Goal: Book appointment/travel/reservation

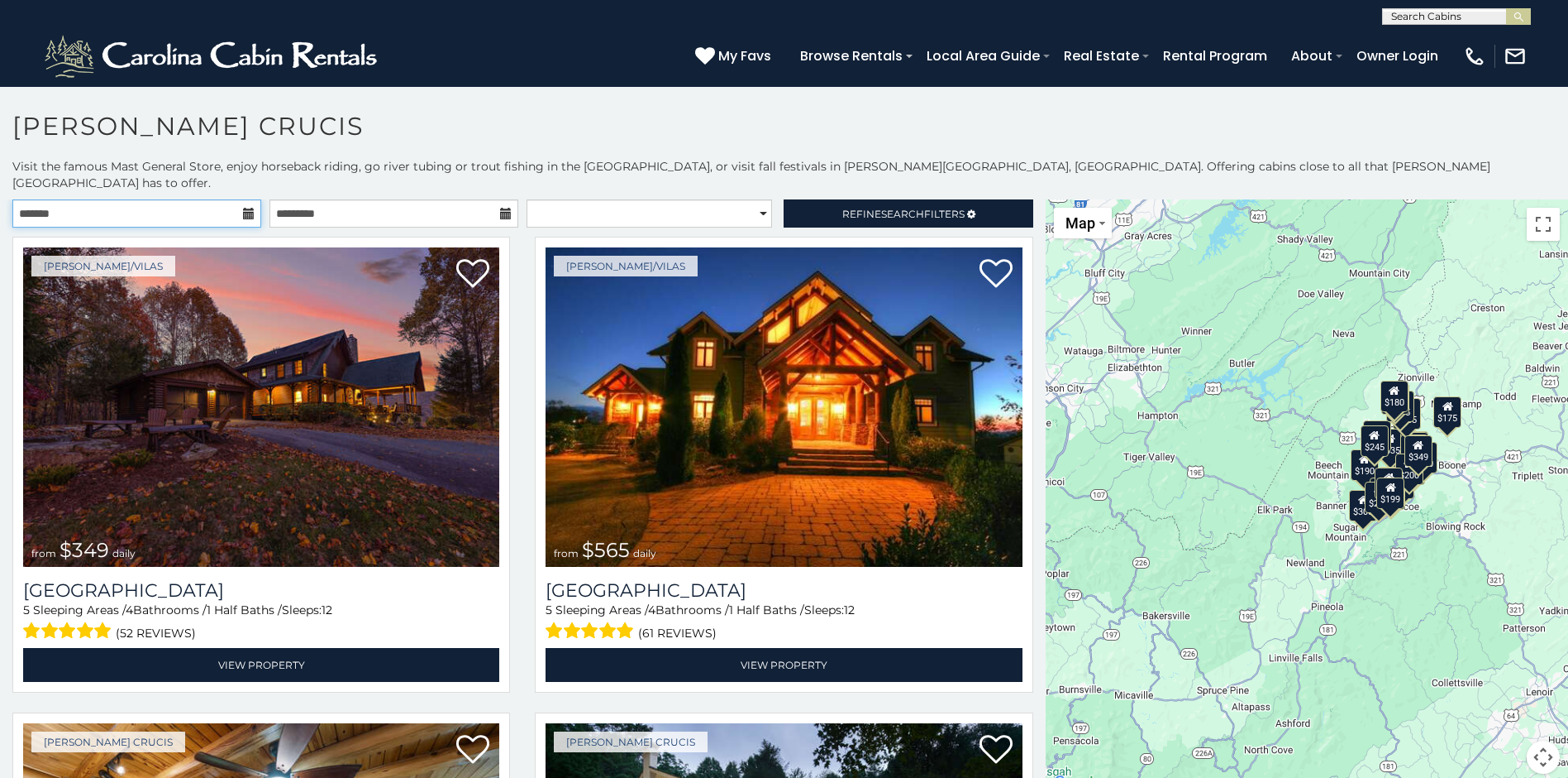
click at [181, 203] on input "text" at bounding box center [136, 213] width 249 height 28
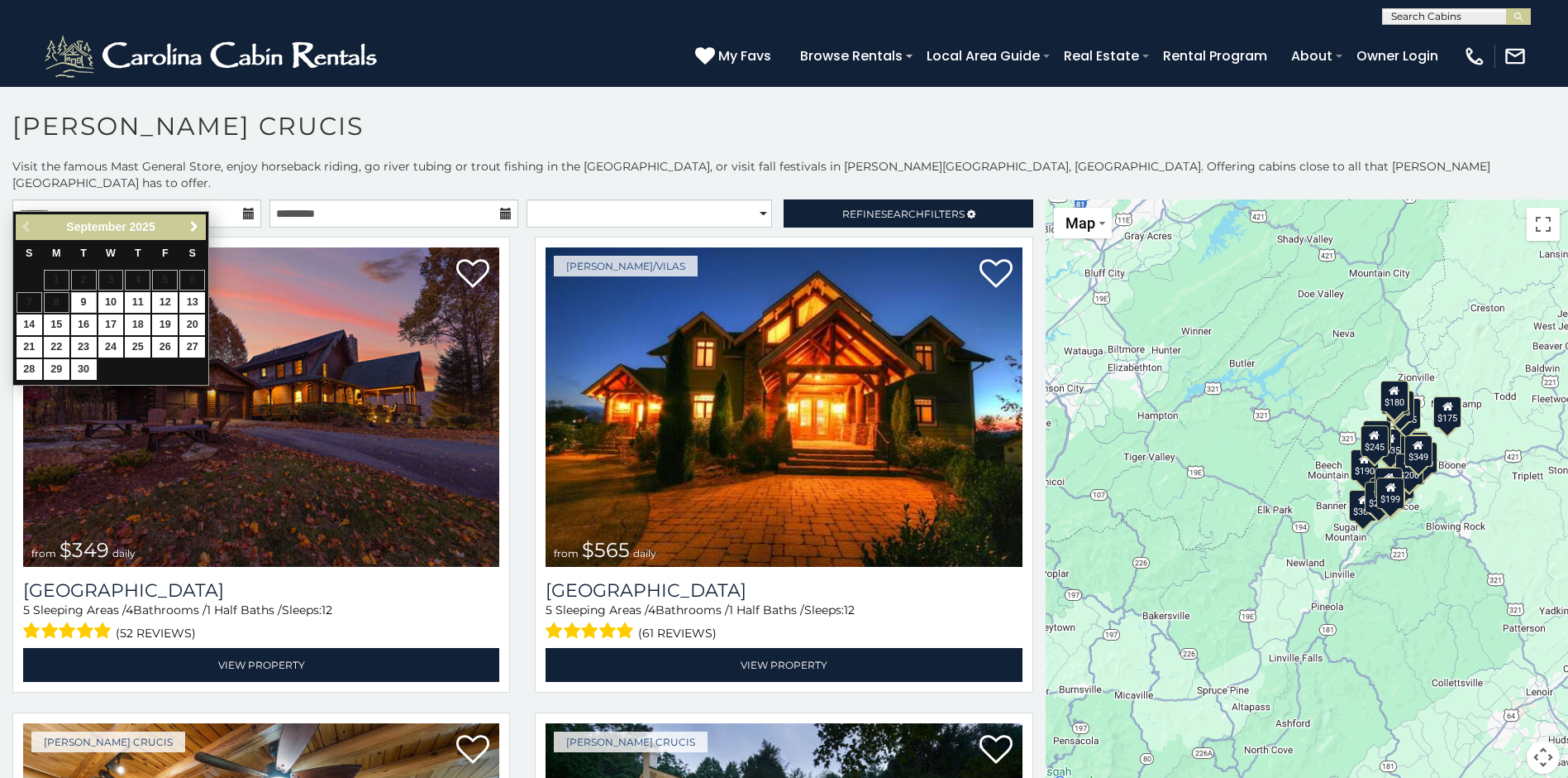
click at [190, 225] on span "Next" at bounding box center [195, 226] width 13 height 13
click at [165, 299] on link "10" at bounding box center [165, 302] width 26 height 20
type input "**********"
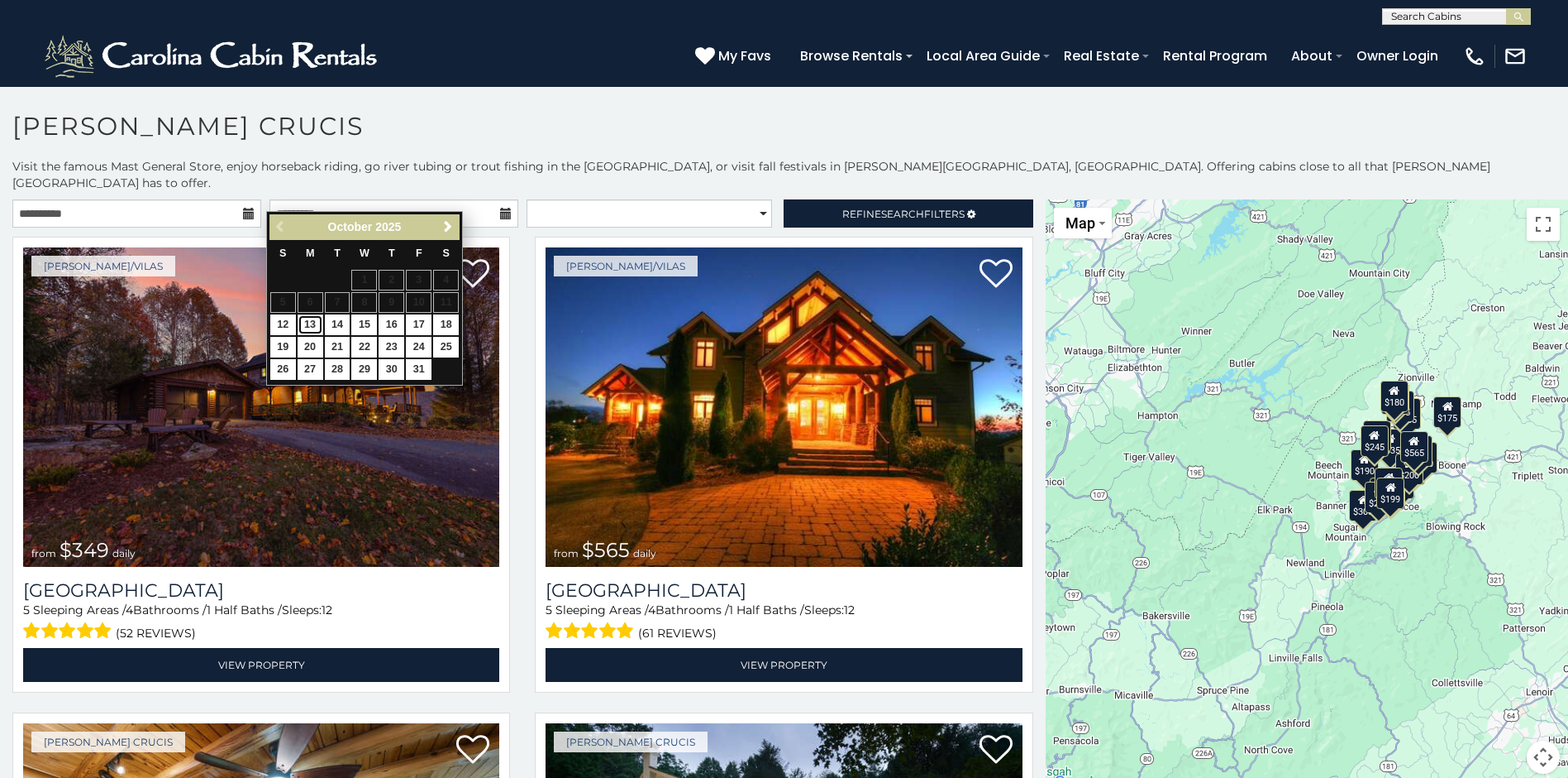
click at [315, 322] on link "13" at bounding box center [310, 325] width 26 height 20
type input "**********"
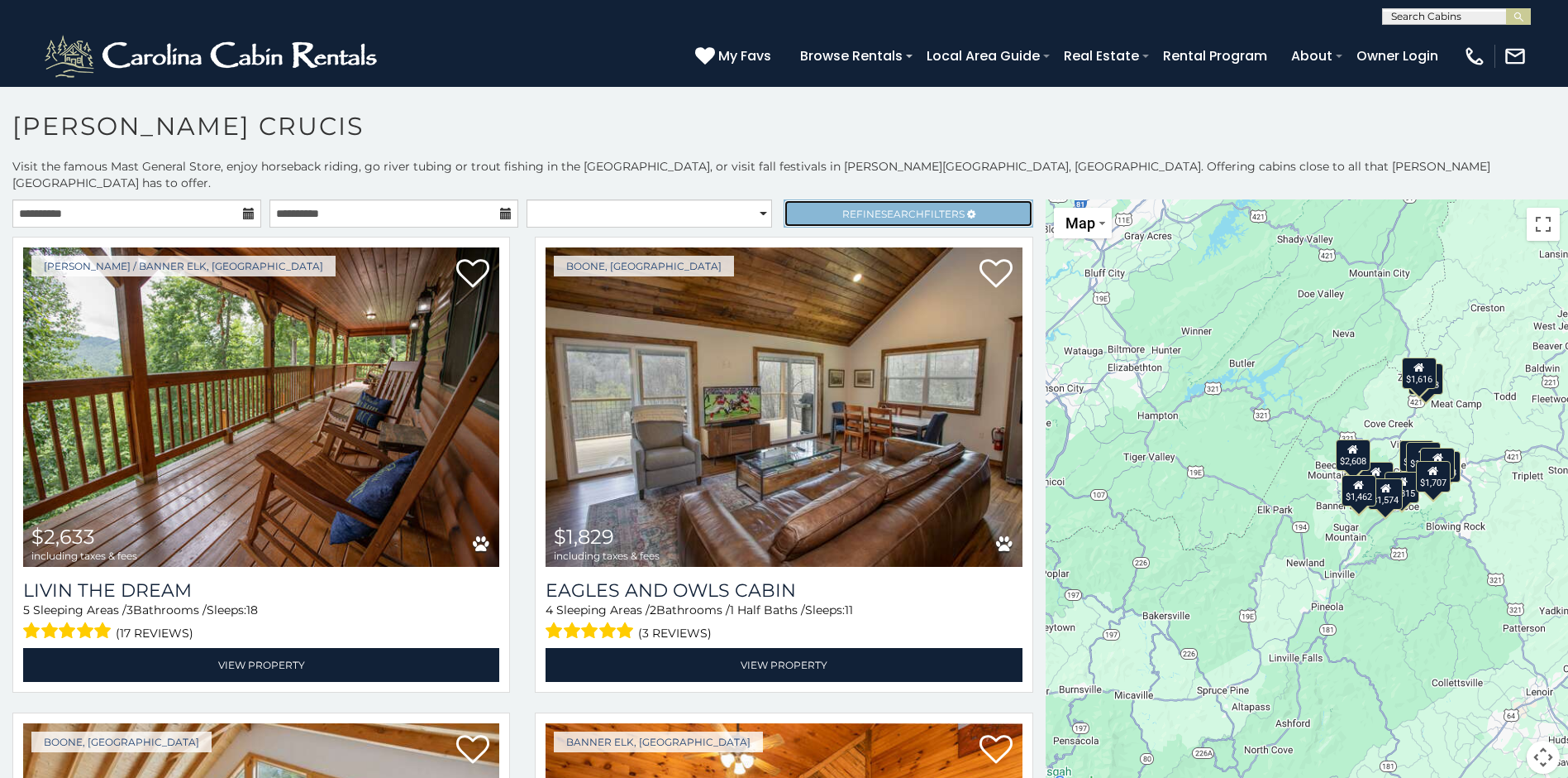
click at [847, 208] on span "Refine Search Filters" at bounding box center [904, 213] width 122 height 12
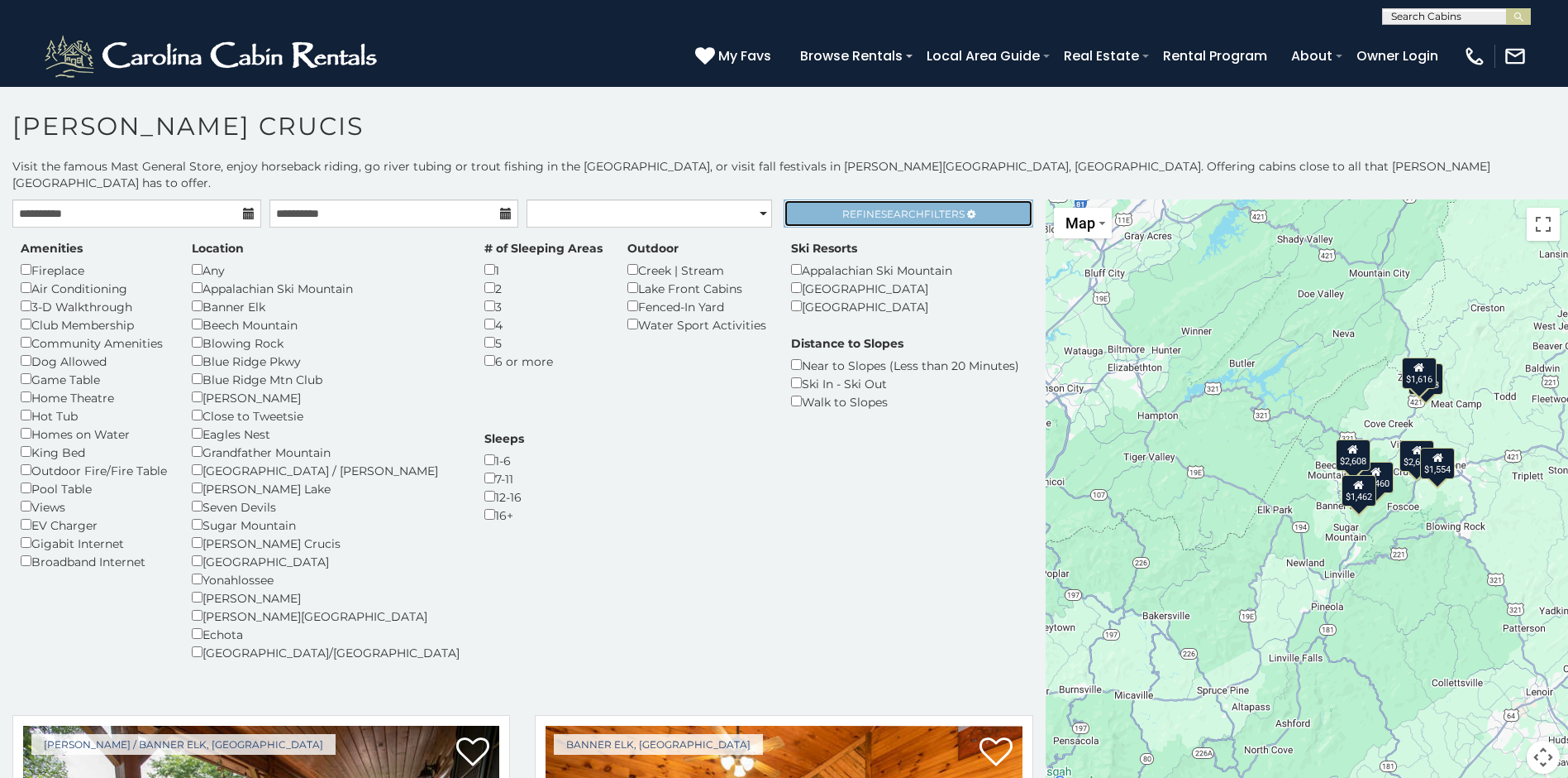
click at [901, 208] on span "Search" at bounding box center [903, 213] width 43 height 12
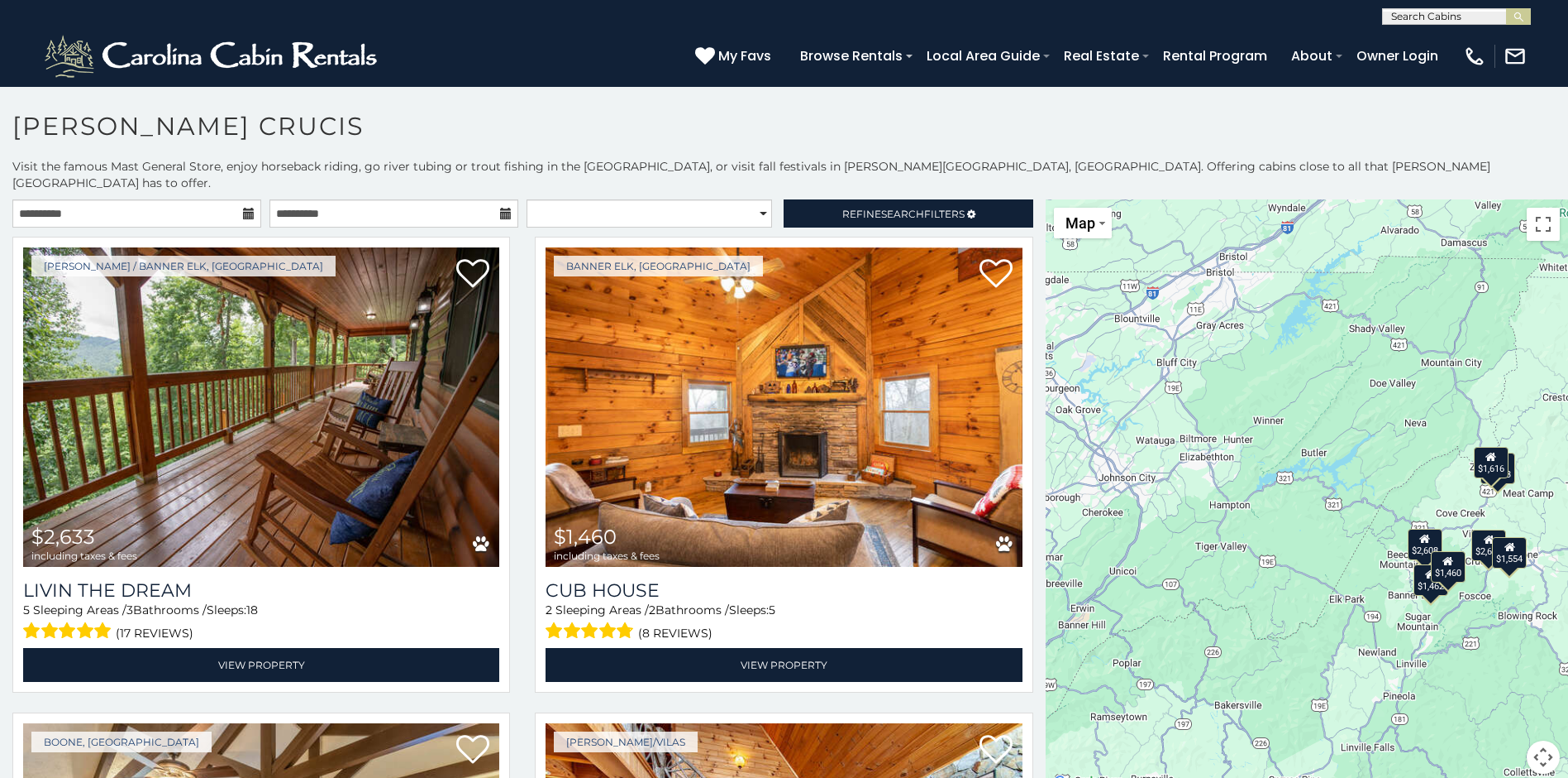
drag, startPoint x: 1457, startPoint y: 433, endPoint x: 1516, endPoint y: 514, distance: 100.2
click at [1516, 514] on div "$2,633 $1,460 $1,554 $1,813 $1,616 $2,608 $1,462" at bounding box center [1308, 496] width 523 height 594
click at [1291, 468] on div "$2,633 $1,460 $1,554 $1,813 $1,616 $2,608 $1,462" at bounding box center [1308, 496] width 523 height 594
click at [1291, 467] on div "$2,633 $1,460 $1,554 $1,813 $1,616 $2,608 $1,462" at bounding box center [1308, 496] width 523 height 594
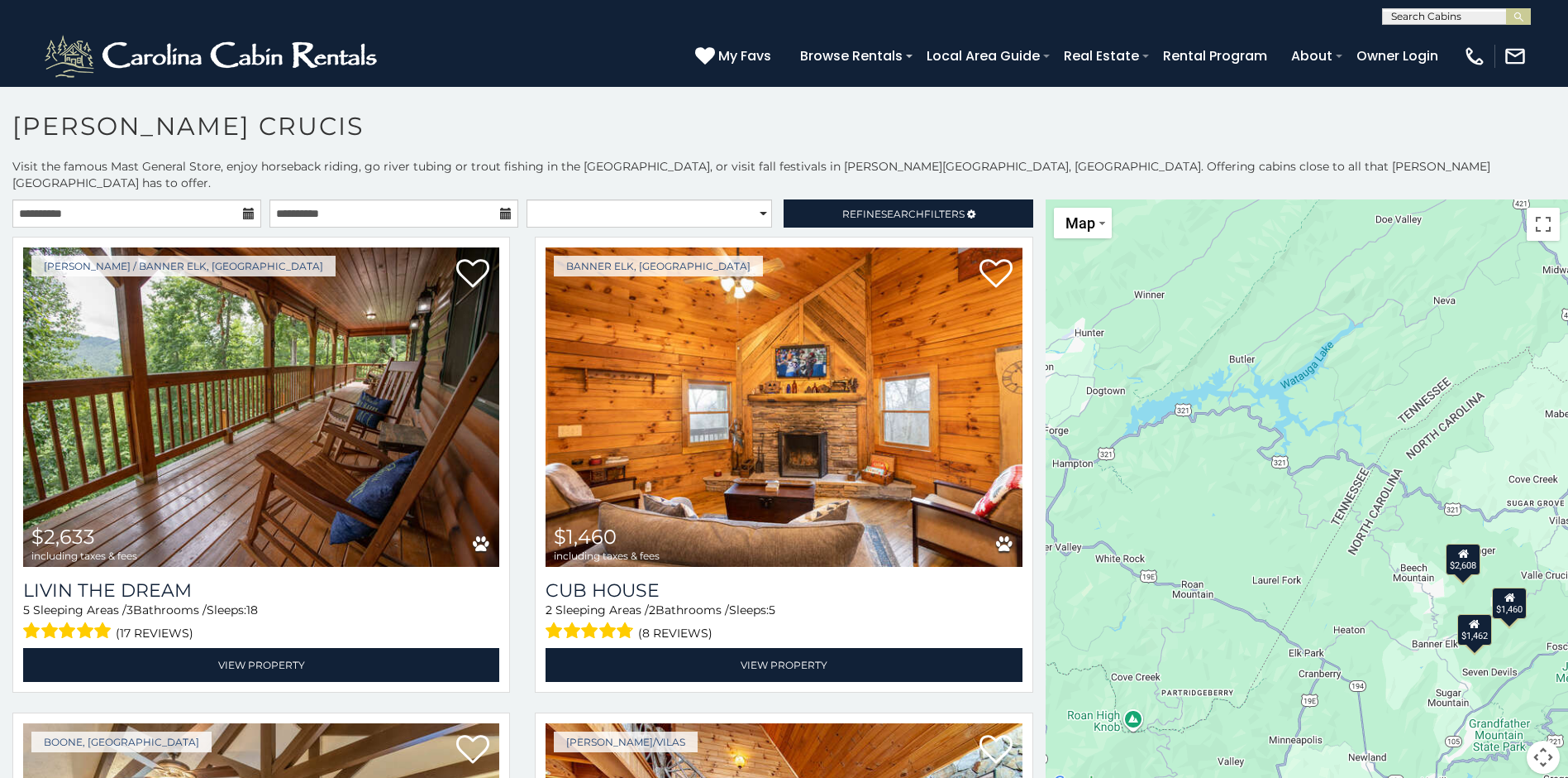
drag, startPoint x: 1156, startPoint y: 418, endPoint x: 1094, endPoint y: 351, distance: 91.3
click at [1094, 351] on div "$2,633 $1,460 $1,554 $1,813 $1,616 $2,608 $1,462" at bounding box center [1308, 496] width 523 height 594
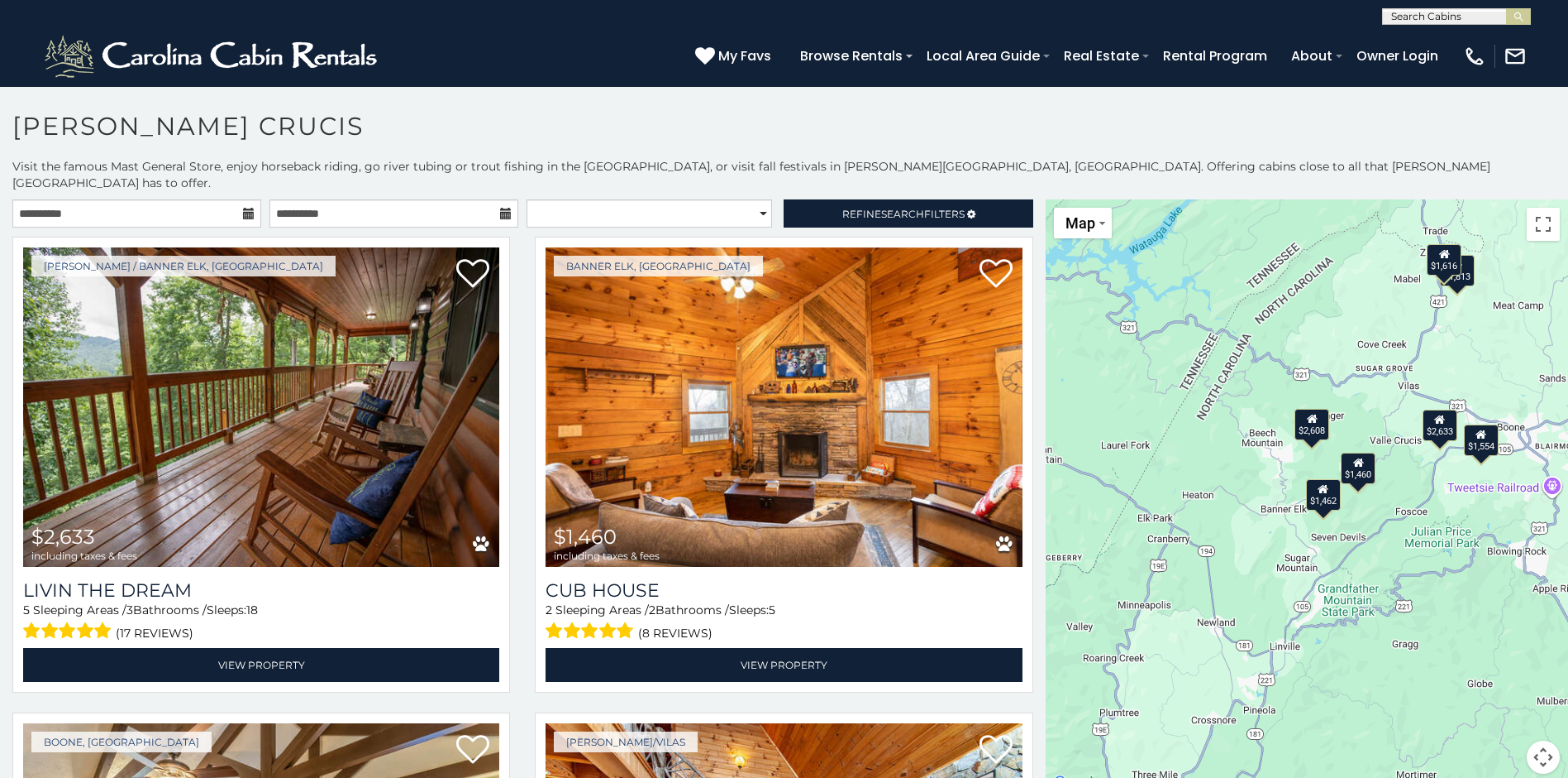
drag, startPoint x: 1364, startPoint y: 644, endPoint x: 1199, endPoint y: 504, distance: 216.4
click at [1199, 504] on div "$2,633 $1,460 $1,554 $1,813 $1,616 $2,608 $1,462" at bounding box center [1308, 496] width 523 height 594
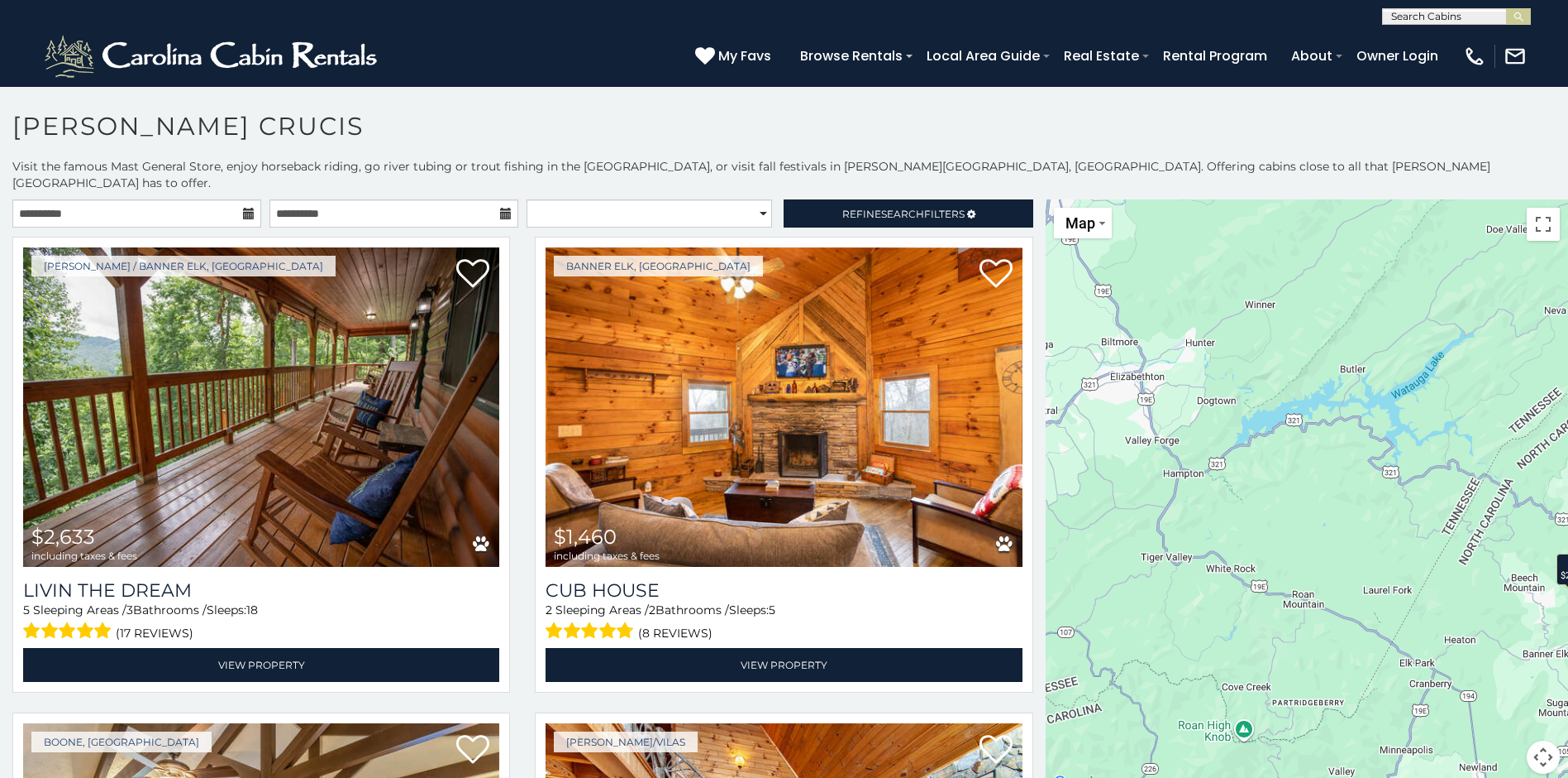
drag, startPoint x: 1405, startPoint y: 565, endPoint x: 1557, endPoint y: 713, distance: 212.2
click at [1557, 713] on div "$2,633 $1,460 $1,554 $1,813 $1,616 $2,608 $1,462" at bounding box center [1308, 496] width 523 height 594
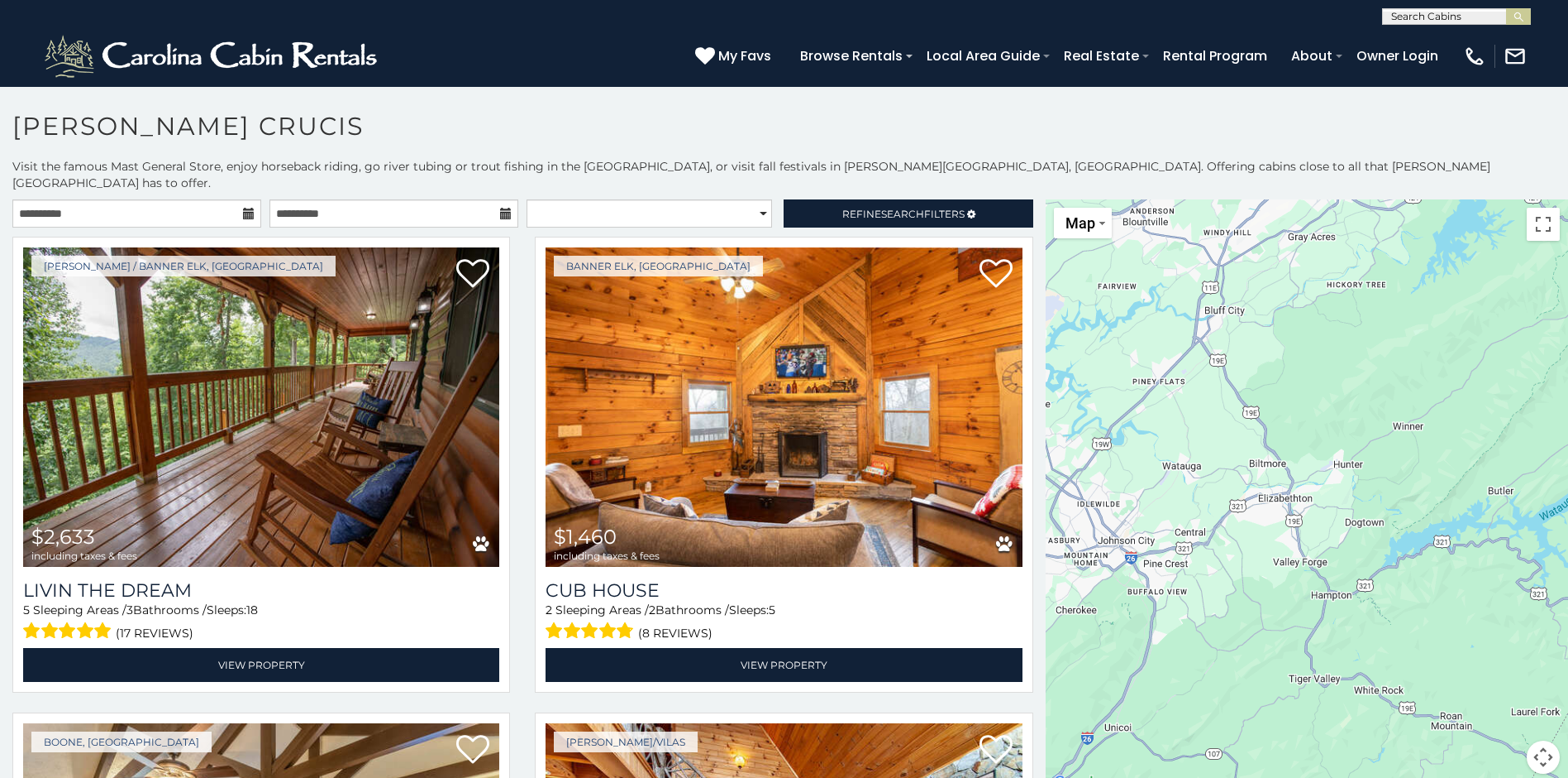
drag, startPoint x: 1152, startPoint y: 558, endPoint x: 1337, endPoint y: 679, distance: 221.1
click at [1337, 679] on div "$2,633 $1,460 $1,554 $1,813 $1,616 $2,608 $1,462" at bounding box center [1308, 496] width 523 height 594
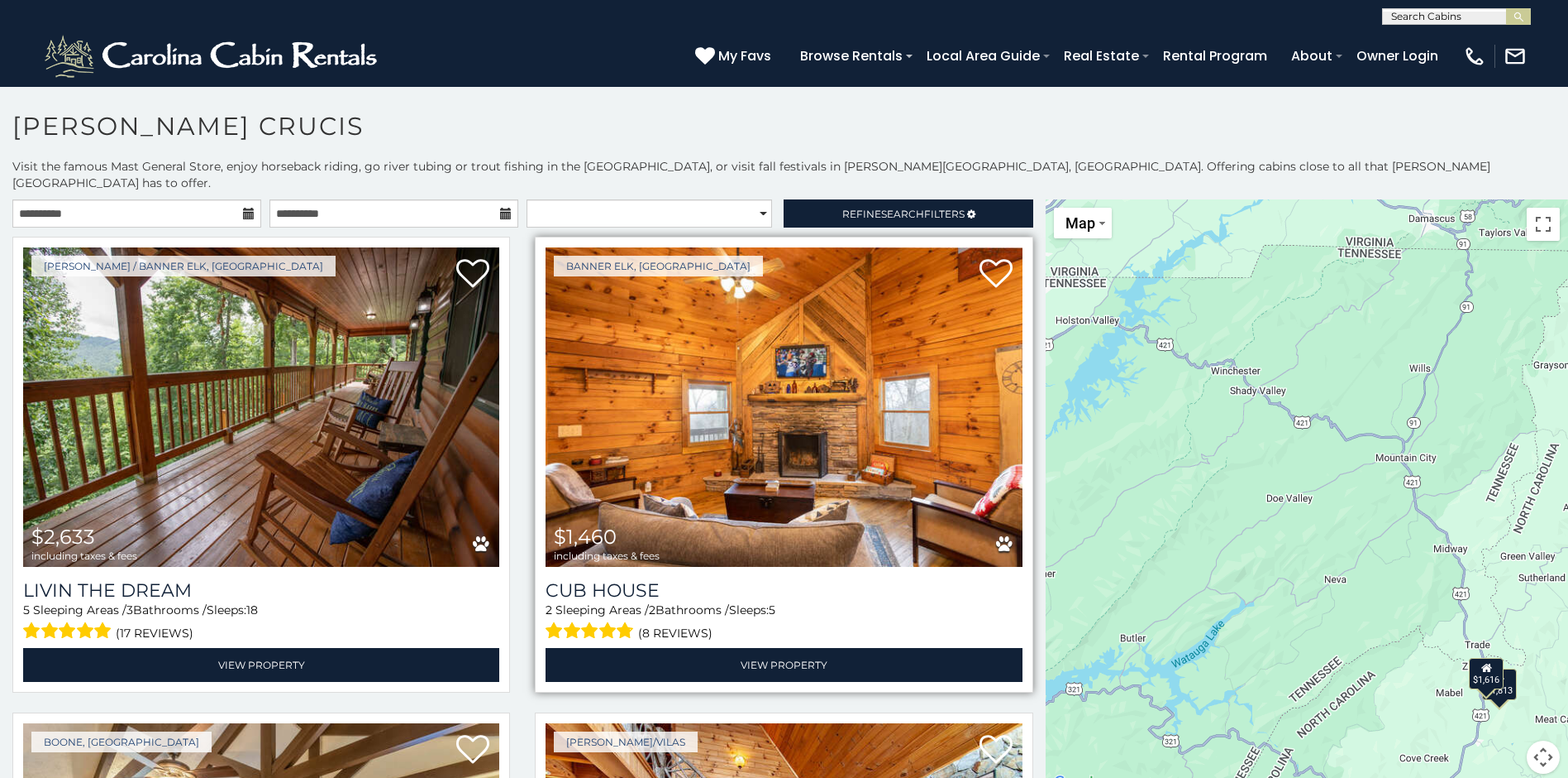
drag, startPoint x: 1266, startPoint y: 233, endPoint x: 913, endPoint y: 450, distance: 414.4
click at [913, 199] on main "**********" at bounding box center [784, 199] width 1568 height 0
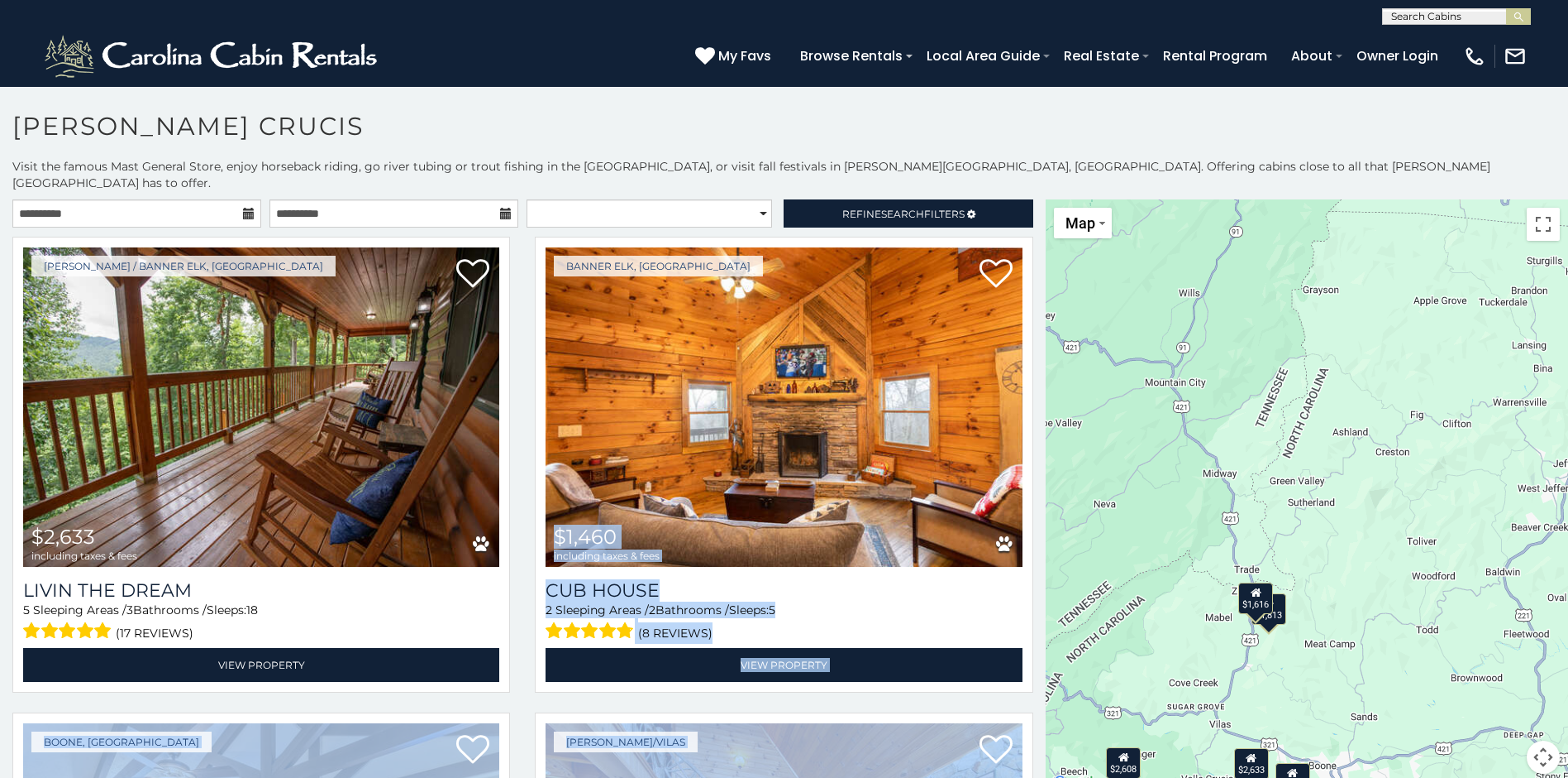
click at [1169, 495] on div "$2,633 $1,460 $1,554 $1,813 $1,616 $2,608 $1,462" at bounding box center [1308, 496] width 523 height 594
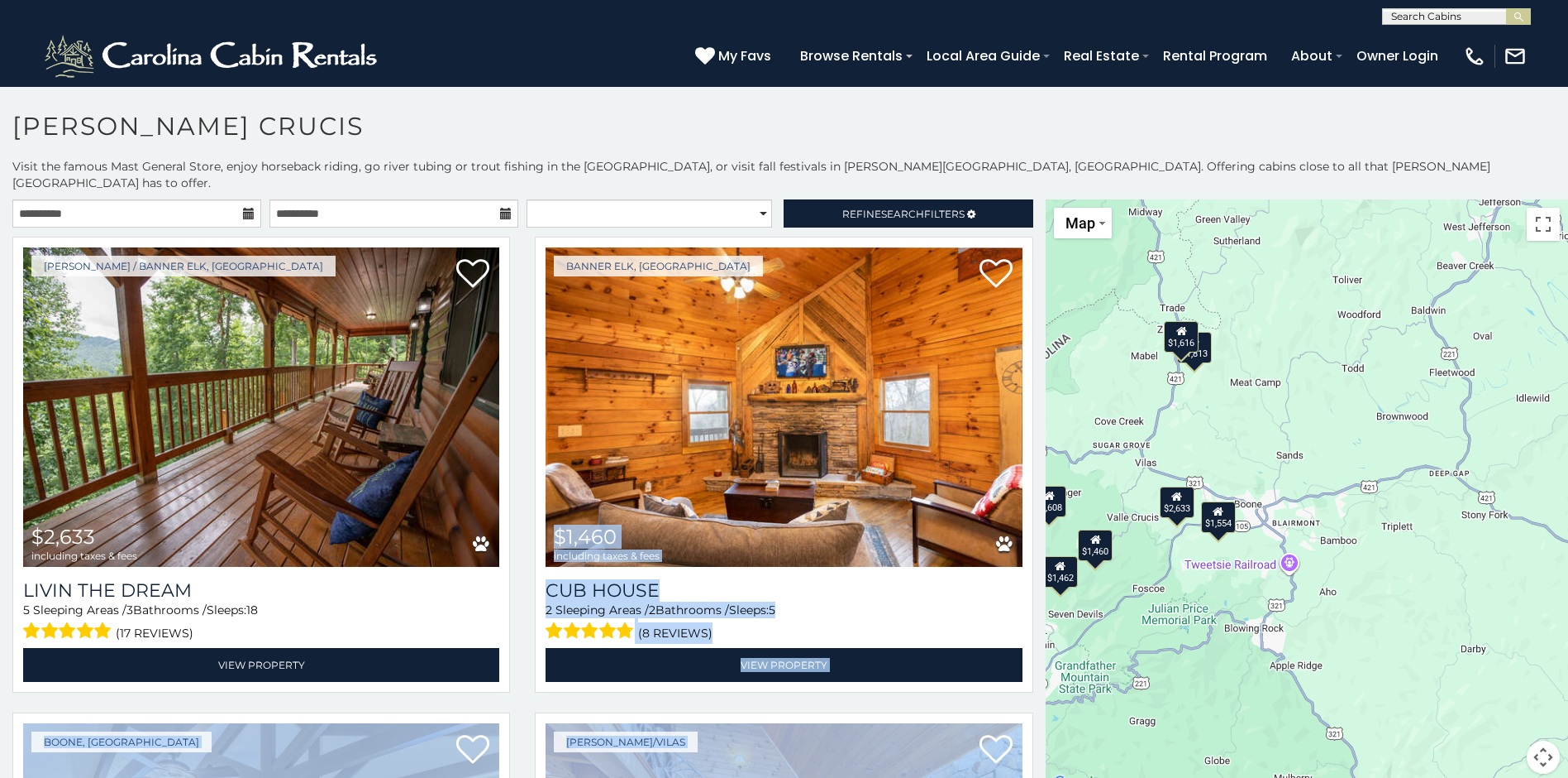
click at [1420, 246] on div "$2,633 $1,460 $1,554 $1,813 $1,616 $2,608 $1,462" at bounding box center [1308, 496] width 523 height 594
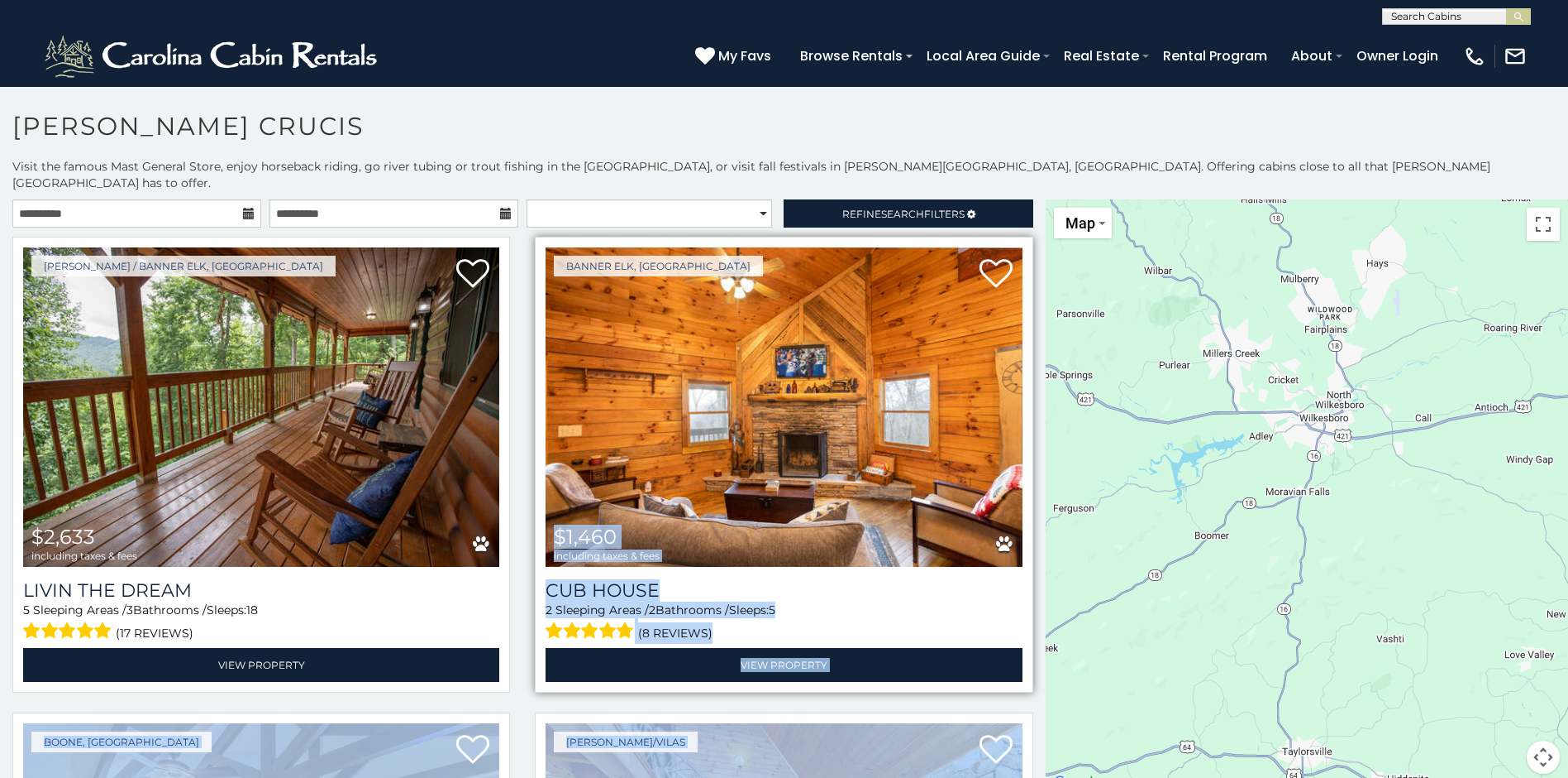
click at [639, 418] on img at bounding box center [784, 407] width 476 height 319
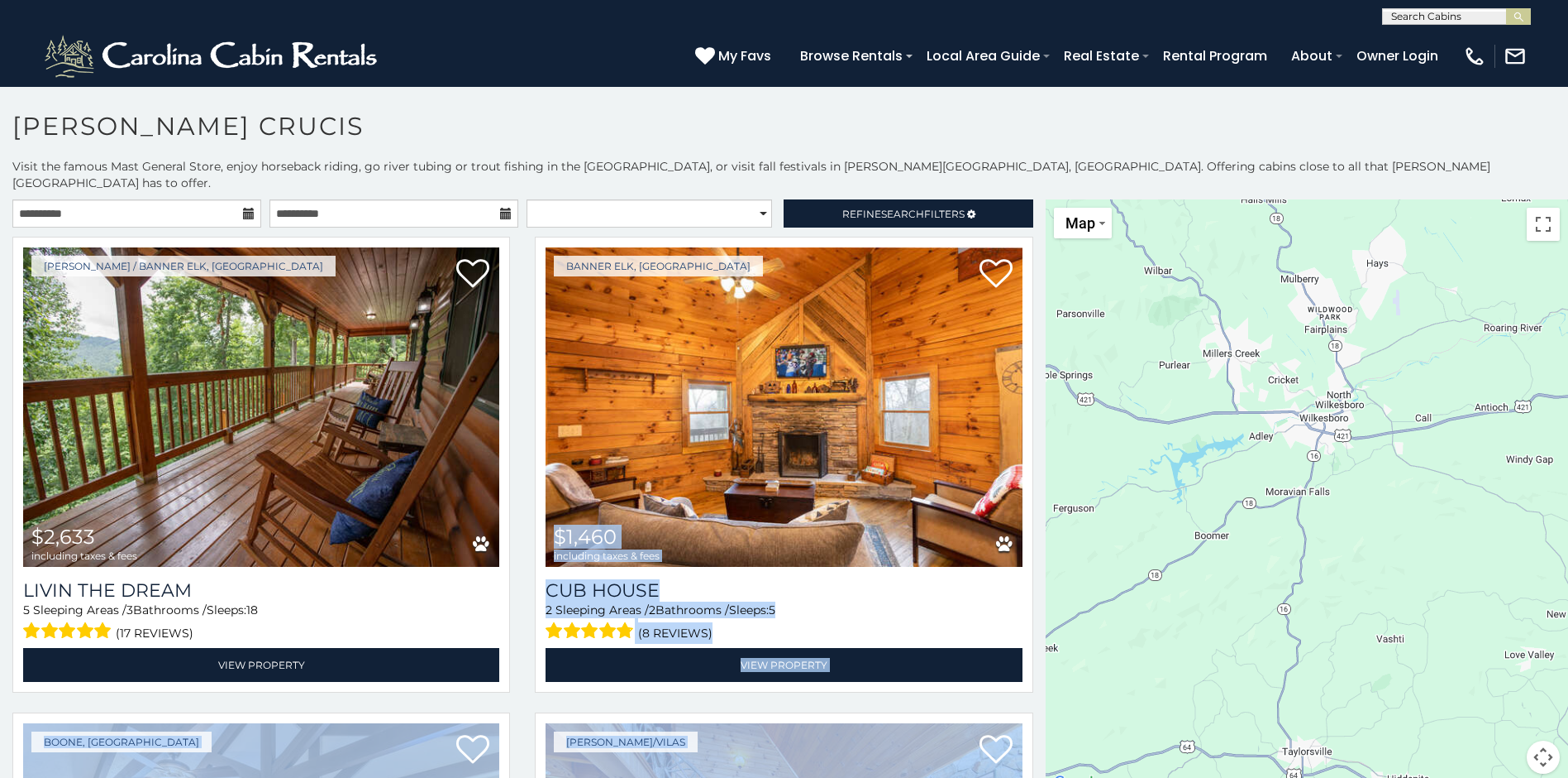
click at [1313, 427] on div "$2,633 $1,460 $1,554 $1,813 $1,616 $2,608 $1,462" at bounding box center [1308, 496] width 523 height 594
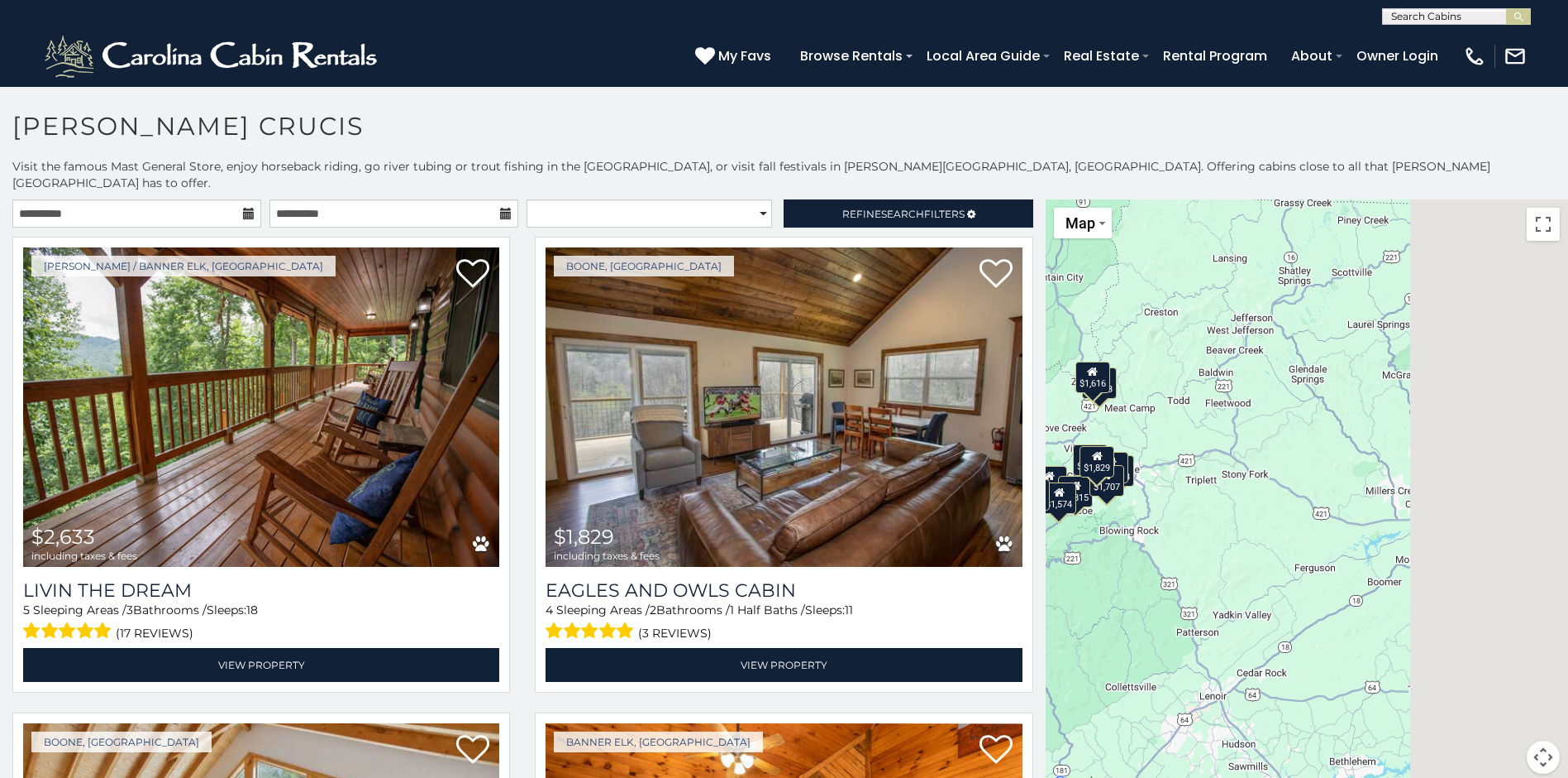
drag, startPoint x: 1494, startPoint y: 594, endPoint x: 1059, endPoint y: 582, distance: 435.2
click at [1069, 587] on div "$2,633 $1,829 $1,653 $1,460 $1,815 $1,554 $1,813 $1,616 $1,707 $1,574 $2,608 $1…" at bounding box center [1308, 496] width 523 height 594
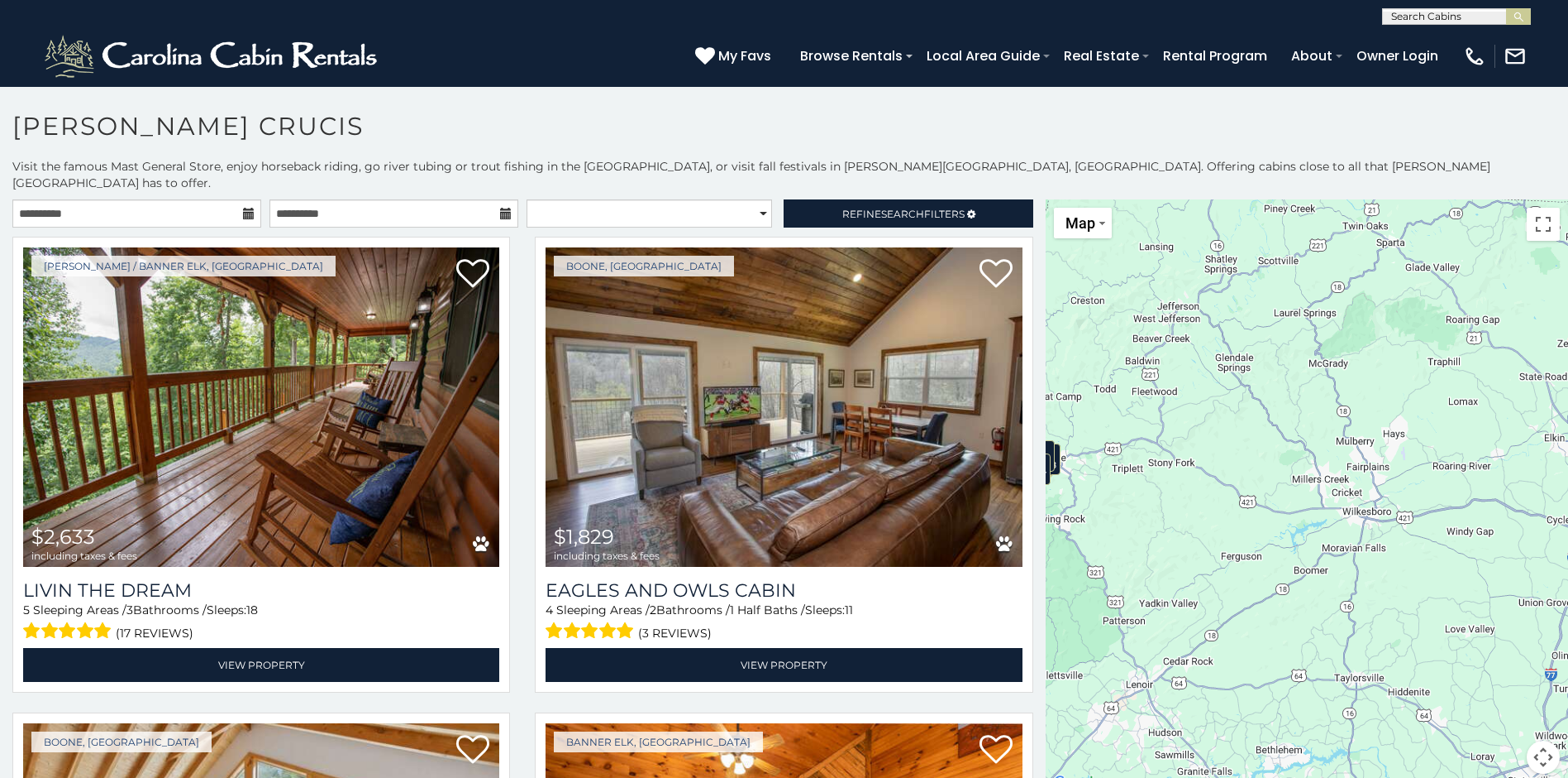
click at [1445, 555] on div "$2,633 $1,829 $1,653 $1,460 $1,815 $1,554 $1,813 $1,616 $1,707 $1,574 $2,608 $1…" at bounding box center [1308, 496] width 523 height 594
drag, startPoint x: 1127, startPoint y: 500, endPoint x: 1583, endPoint y: 419, distance: 463.1
click at [1567, 419] on html "**********" at bounding box center [784, 393] width 1568 height 786
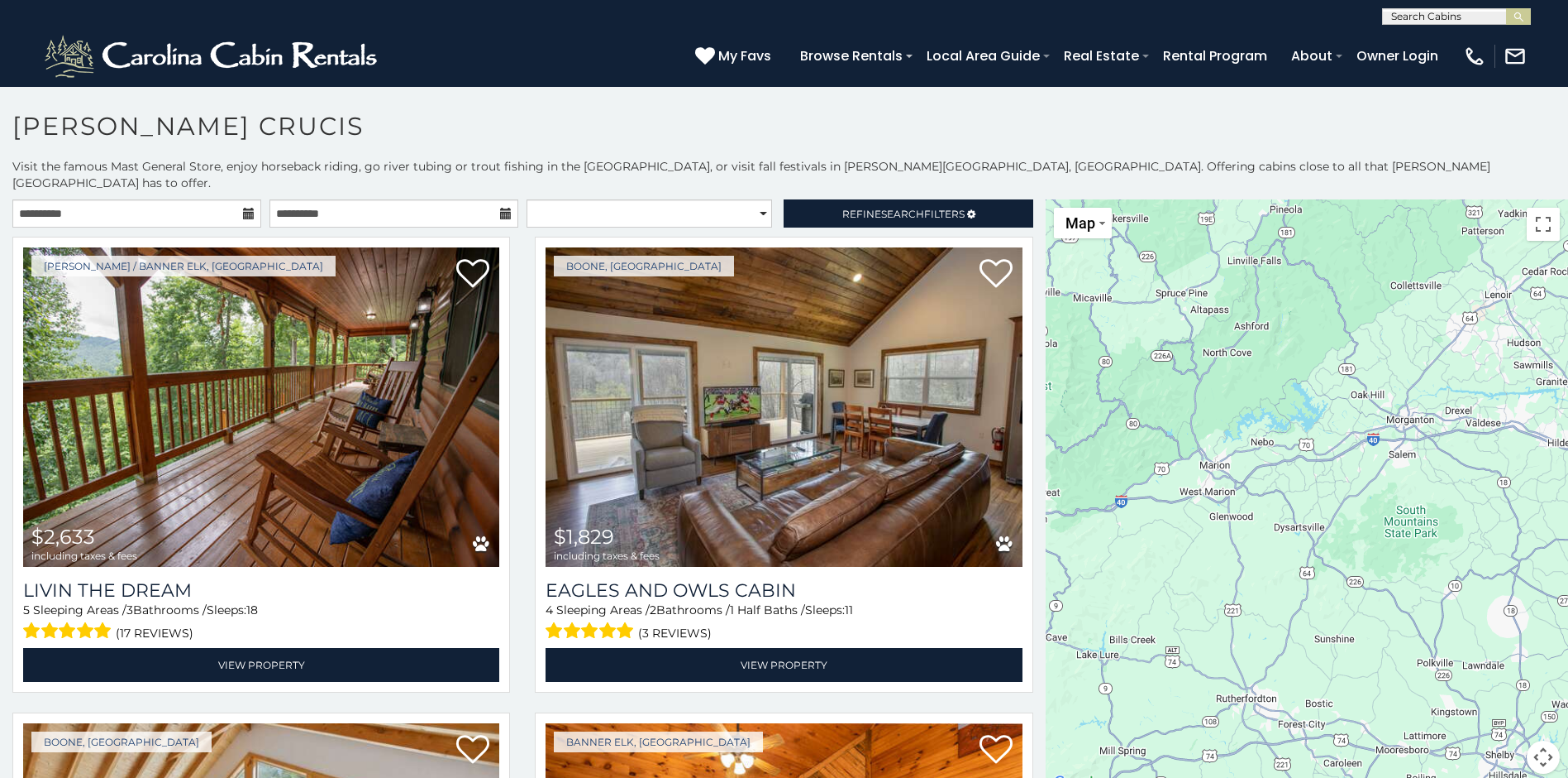
drag, startPoint x: 1213, startPoint y: 688, endPoint x: 1281, endPoint y: 338, distance: 356.5
click at [1281, 338] on div "$2,633 $1,829 $1,653 $1,460 $1,815 $1,554 $1,813 $1,616 $1,707 $1,574 $2,608 $1…" at bounding box center [1308, 496] width 523 height 594
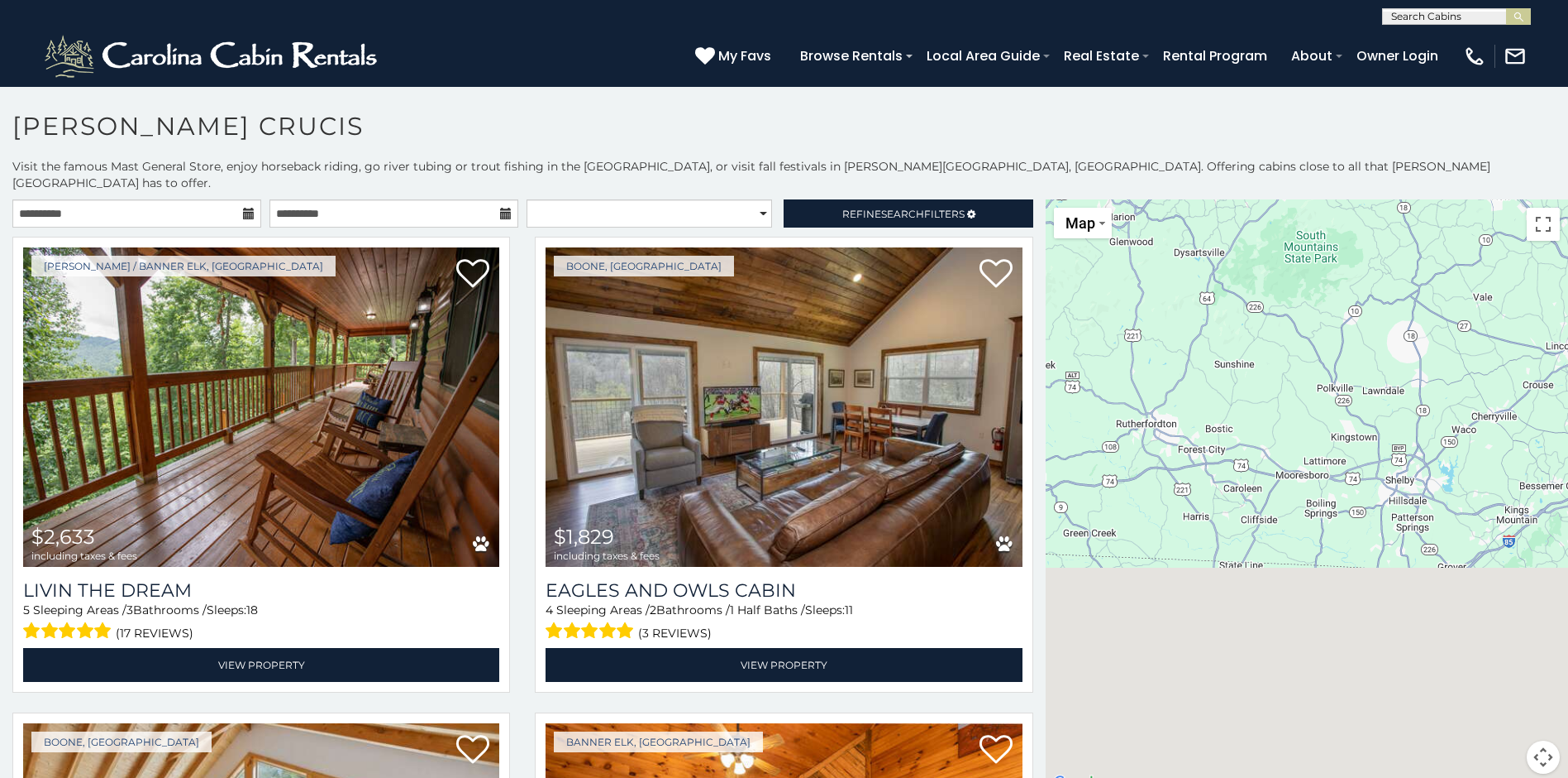
drag, startPoint x: 1368, startPoint y: 700, endPoint x: 1269, endPoint y: 368, distance: 346.4
click at [1267, 357] on div "$2,633 $1,829 $1,653 $1,460 $1,815 $1,554 $1,813 $1,616 $1,707 $1,574 $2,608 $1…" at bounding box center [1308, 496] width 523 height 594
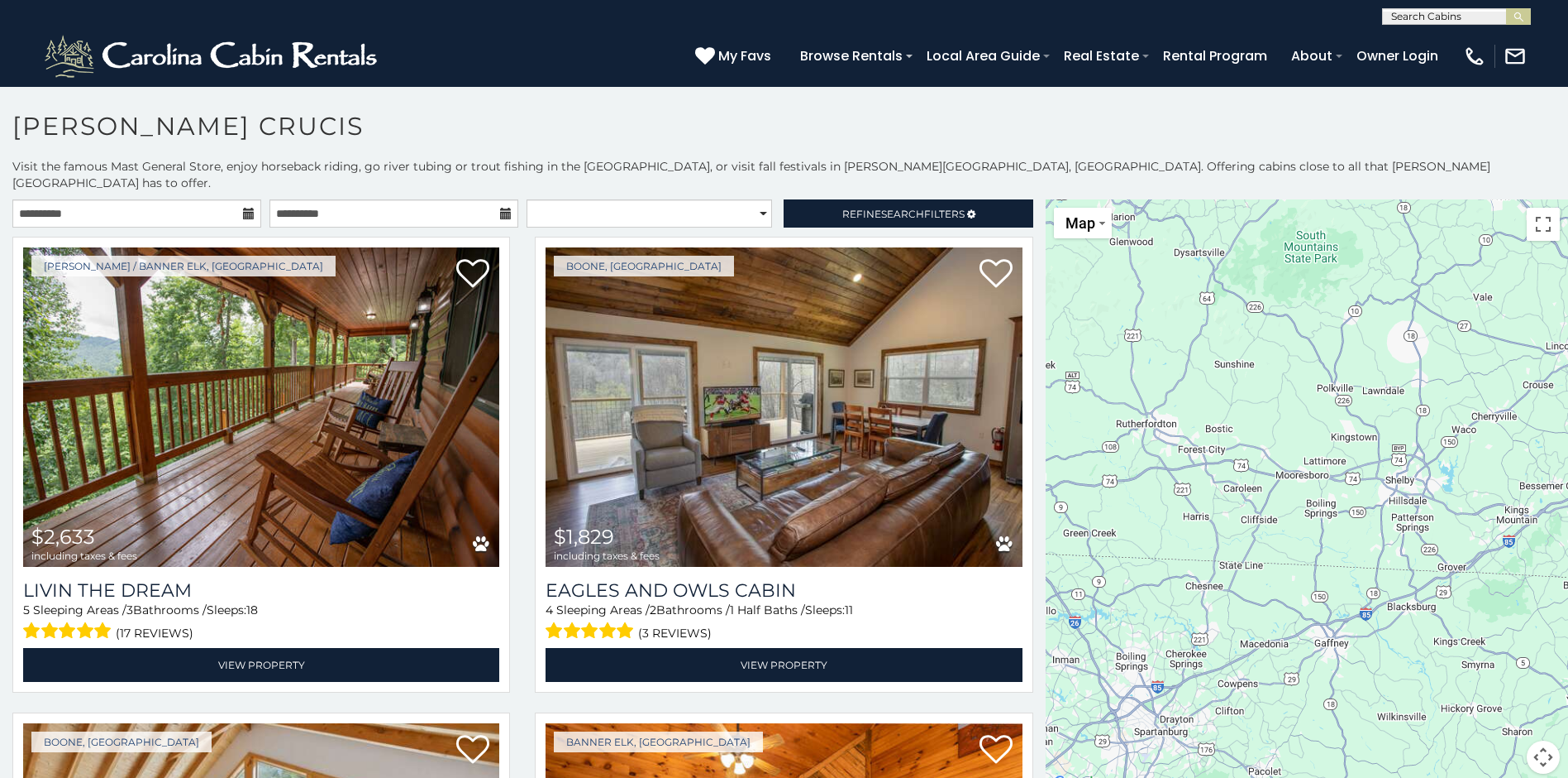
drag, startPoint x: 1180, startPoint y: 424, endPoint x: 1375, endPoint y: 393, distance: 197.4
click at [1375, 393] on div "$2,633 $1,829 $1,653 $1,460 $1,815 $1,554 $1,813 $1,616 $1,707 $1,574 $2,608 $1…" at bounding box center [1308, 496] width 523 height 594
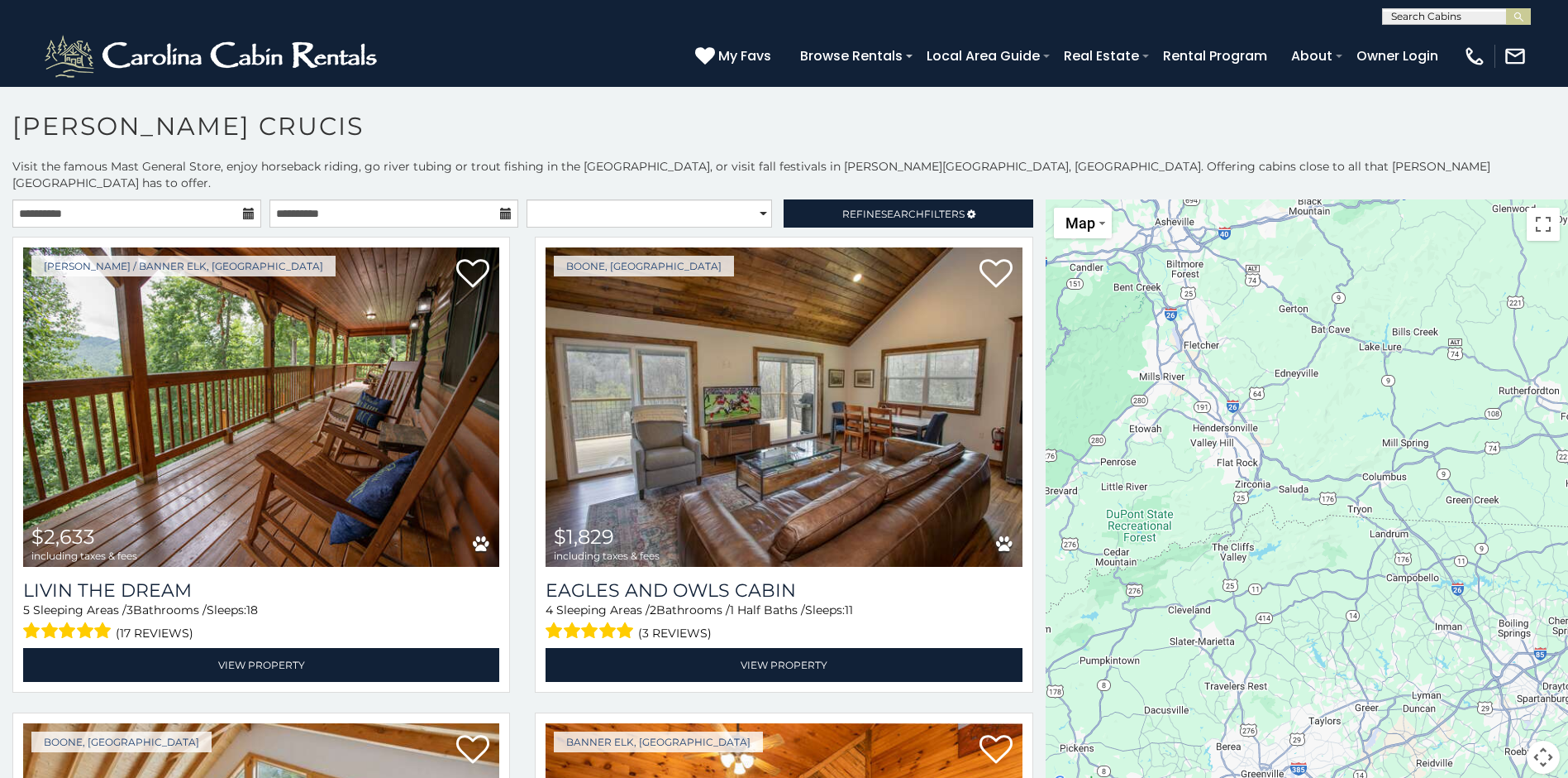
drag, startPoint x: 1077, startPoint y: 426, endPoint x: 1435, endPoint y: 405, distance: 358.6
click at [1435, 405] on div "$2,633 $1,829 $1,653 $1,460 $1,815 $1,554 $1,813 $1,616 $1,707 $1,574 $2,608 $1…" at bounding box center [1308, 496] width 523 height 594
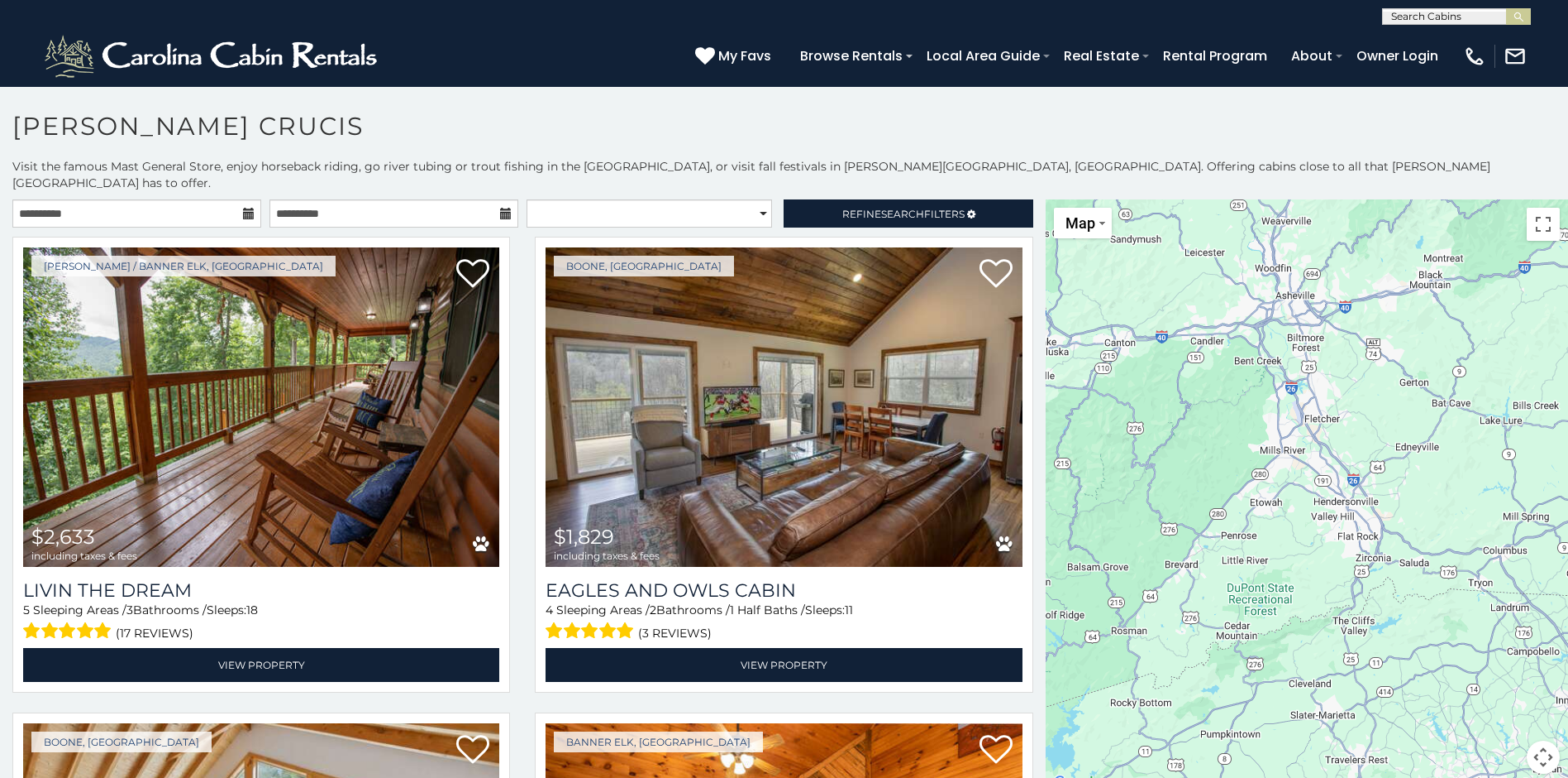
drag, startPoint x: 1193, startPoint y: 353, endPoint x: 1378, endPoint y: 441, distance: 204.9
click at [1378, 441] on div "$2,633 $1,829 $1,653 $1,460 $1,815 $1,554 $1,813 $1,616 $1,707 $1,574 $2,608 $1…" at bounding box center [1308, 496] width 523 height 594
click at [1299, 412] on div "$2,633 $1,829 $1,653 $1,460 $1,815 $1,554 $1,813 $1,616 $1,707 $1,574 $2,608 $1…" at bounding box center [1308, 496] width 523 height 594
click at [1299, 413] on div "$2,633 $1,829 $1,653 $1,460 $1,815 $1,554 $1,813 $1,616 $1,707 $1,574 $2,608 $1…" at bounding box center [1308, 496] width 523 height 594
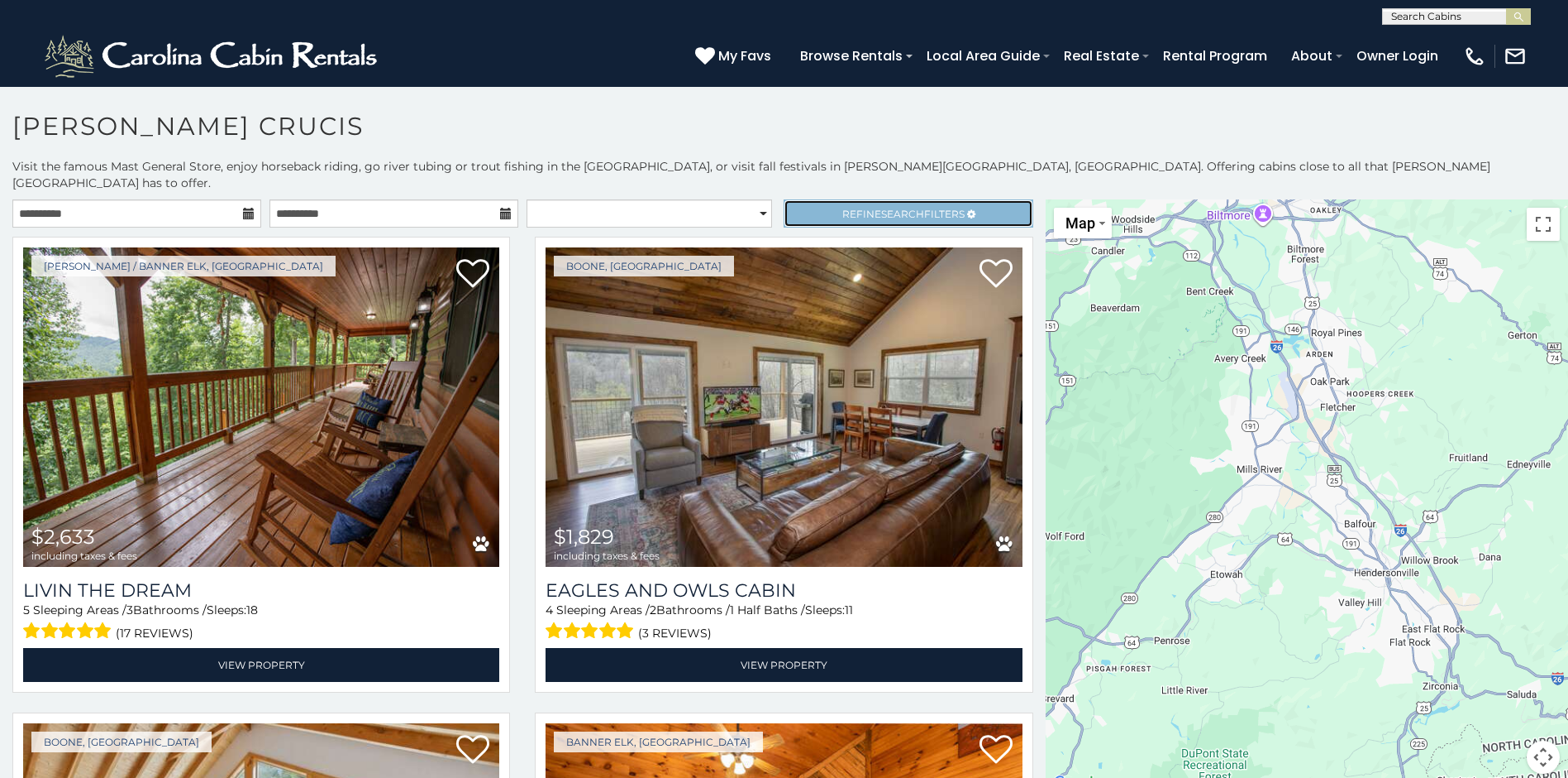
click at [865, 199] on link "Refine Search Filters" at bounding box center [908, 213] width 249 height 28
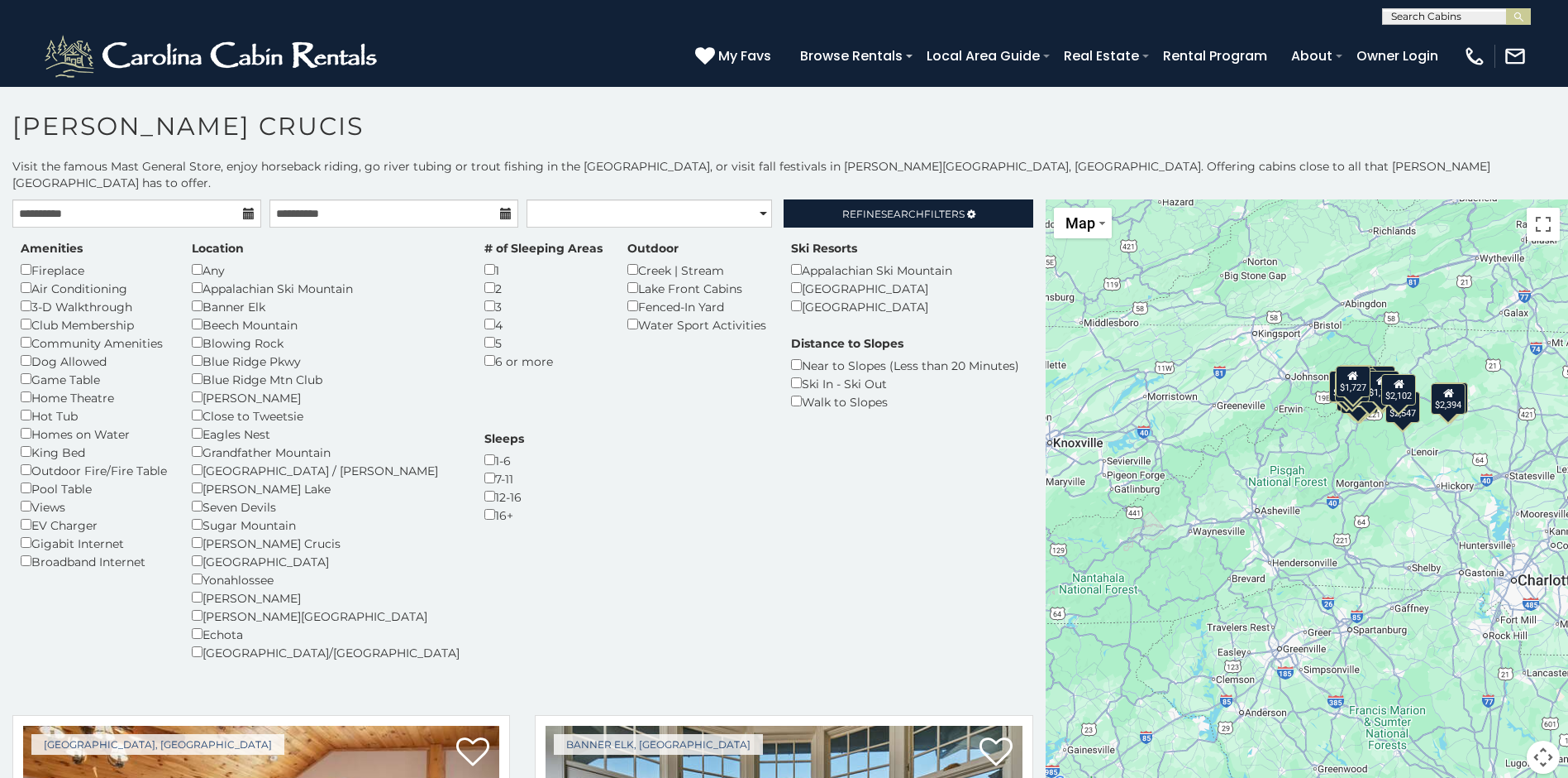
click at [1253, 477] on div "$2,247 $5,766 $4,146 $2,131 $2,782 $1,884 $2,397 $1,876 $2,533 $2,642 $2,098 $2…" at bounding box center [1308, 496] width 523 height 594
click at [1255, 526] on div "$2,247 $5,766 $4,146 $2,131 $2,782 $1,884 $2,397 $1,876 $2,533 $2,642 $2,098 $2…" at bounding box center [1308, 496] width 523 height 594
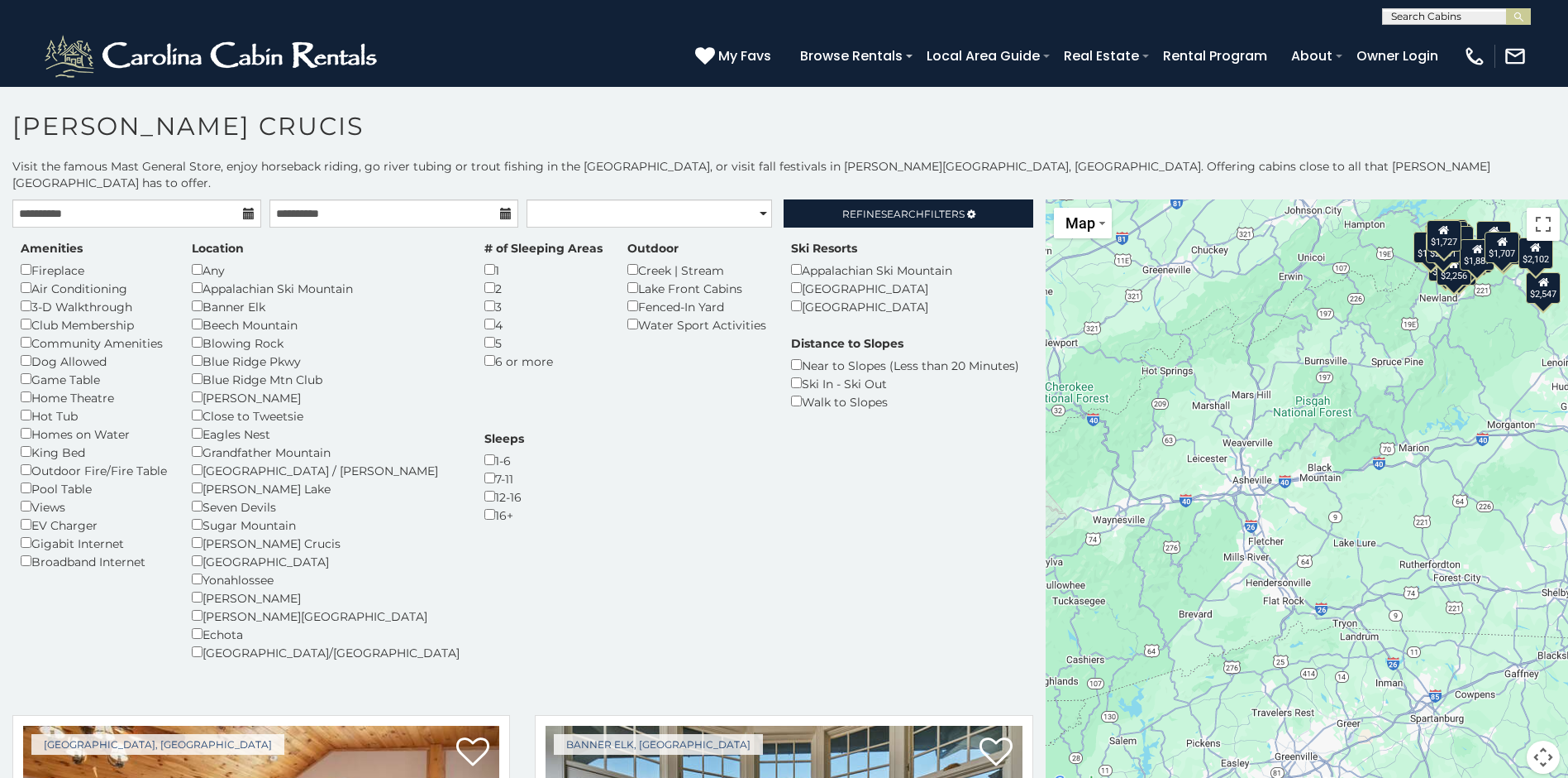
click at [1254, 532] on div "$2,247 $5,766 $4,146 $2,131 $2,782 $1,884 $2,397 $1,876 $2,533 $2,642 $2,098 $2…" at bounding box center [1308, 496] width 523 height 594
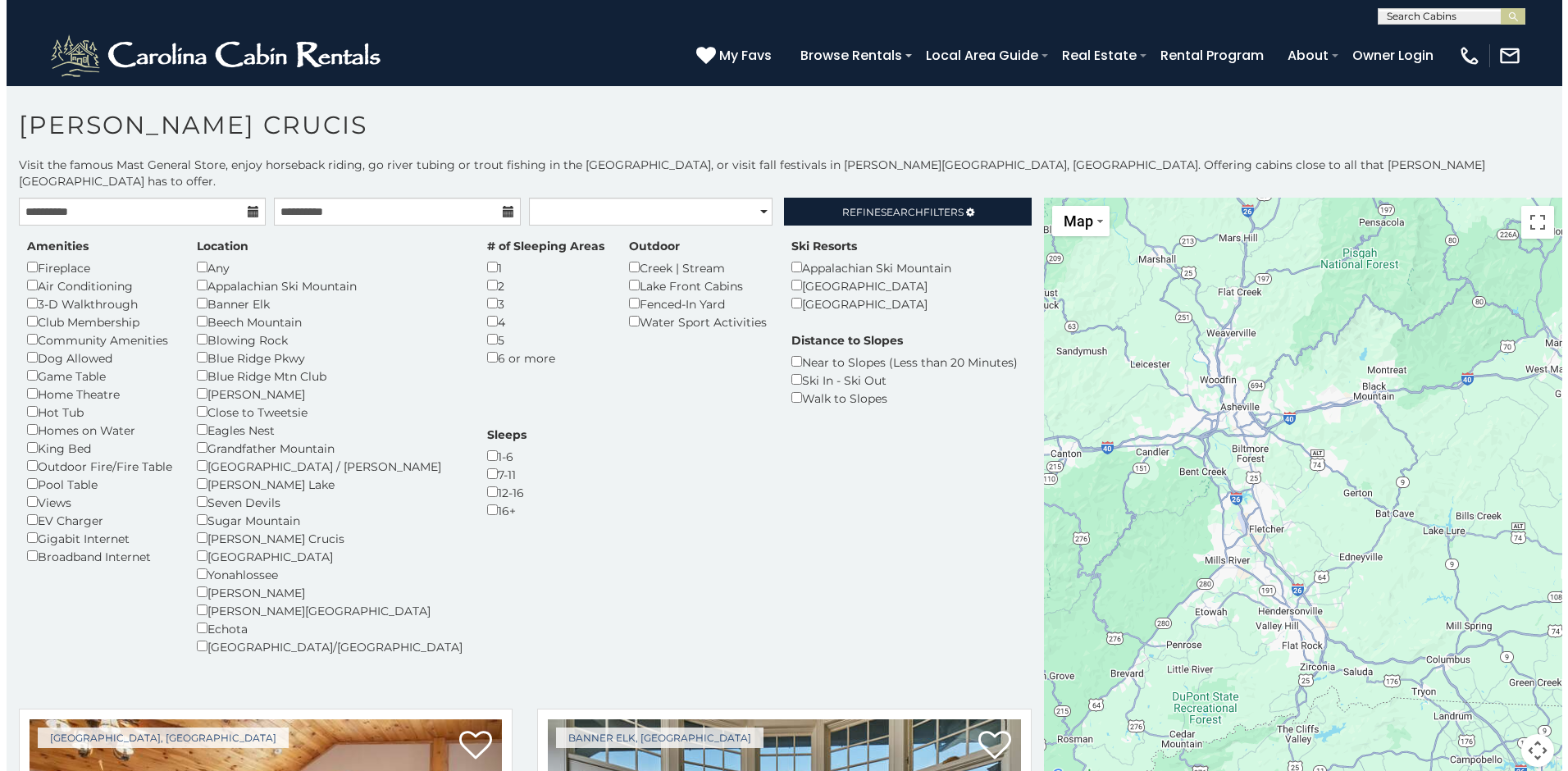
scroll to position [6927, 0]
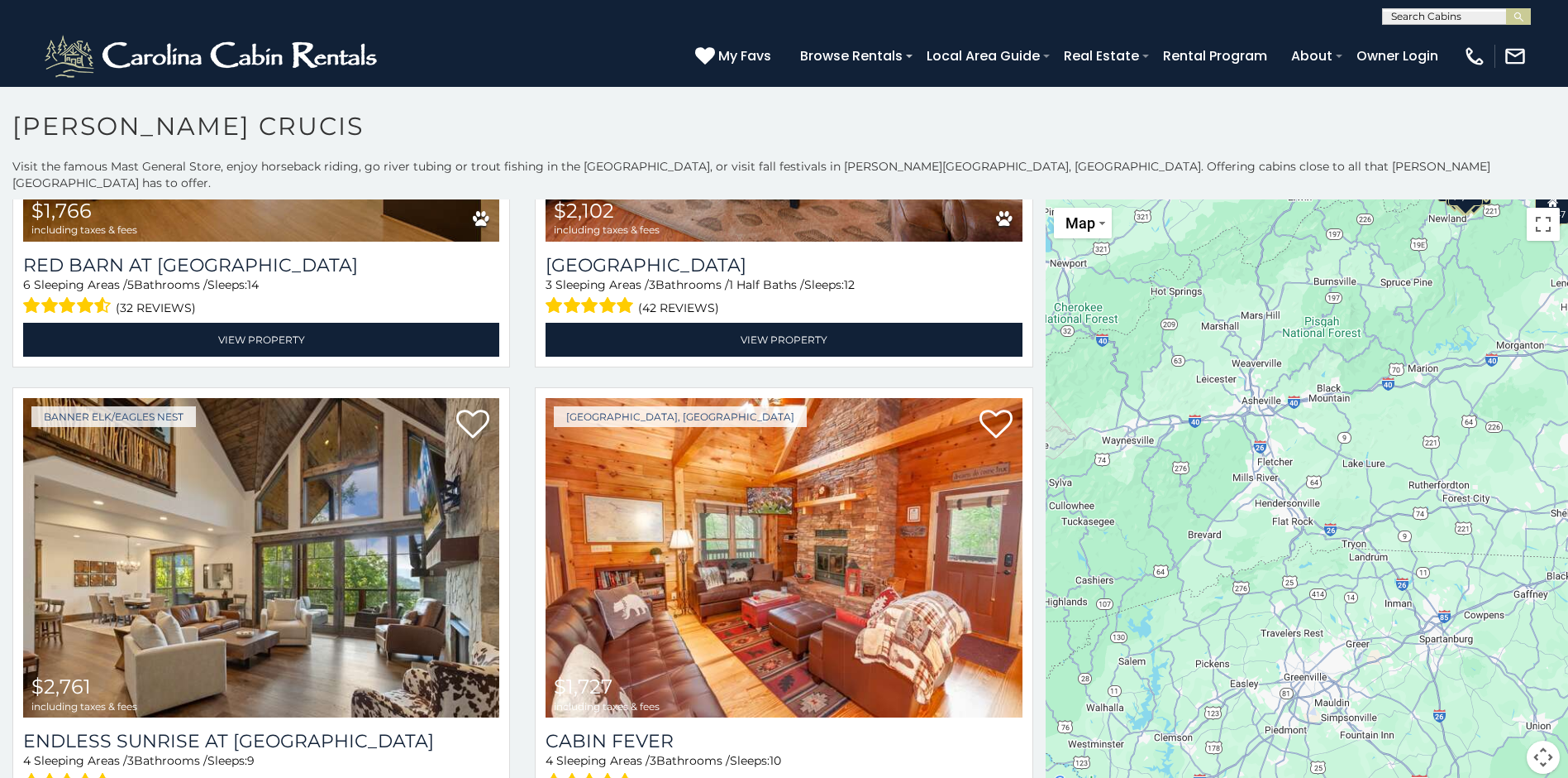
drag, startPoint x: 1199, startPoint y: 686, endPoint x: 1295, endPoint y: 499, distance: 210.2
click at [1295, 499] on div "$2,247 $5,766 $4,146 $2,131 $2,782 $1,884 $2,397 $1,876 $2,533 $2,642 $2,098 $2…" at bounding box center [1308, 496] width 523 height 594
click at [1545, 208] on button "Toggle fullscreen view" at bounding box center [1544, 224] width 33 height 33
click at [1089, 214] on span "Map" at bounding box center [1081, 223] width 30 height 18
click at [1220, 309] on div "$2,247 $5,766 $4,146 $2,131 $2,782 $1,884 $2,397 $1,876 $2,533 $2,642 $2,098 $2…" at bounding box center [1308, 496] width 523 height 594
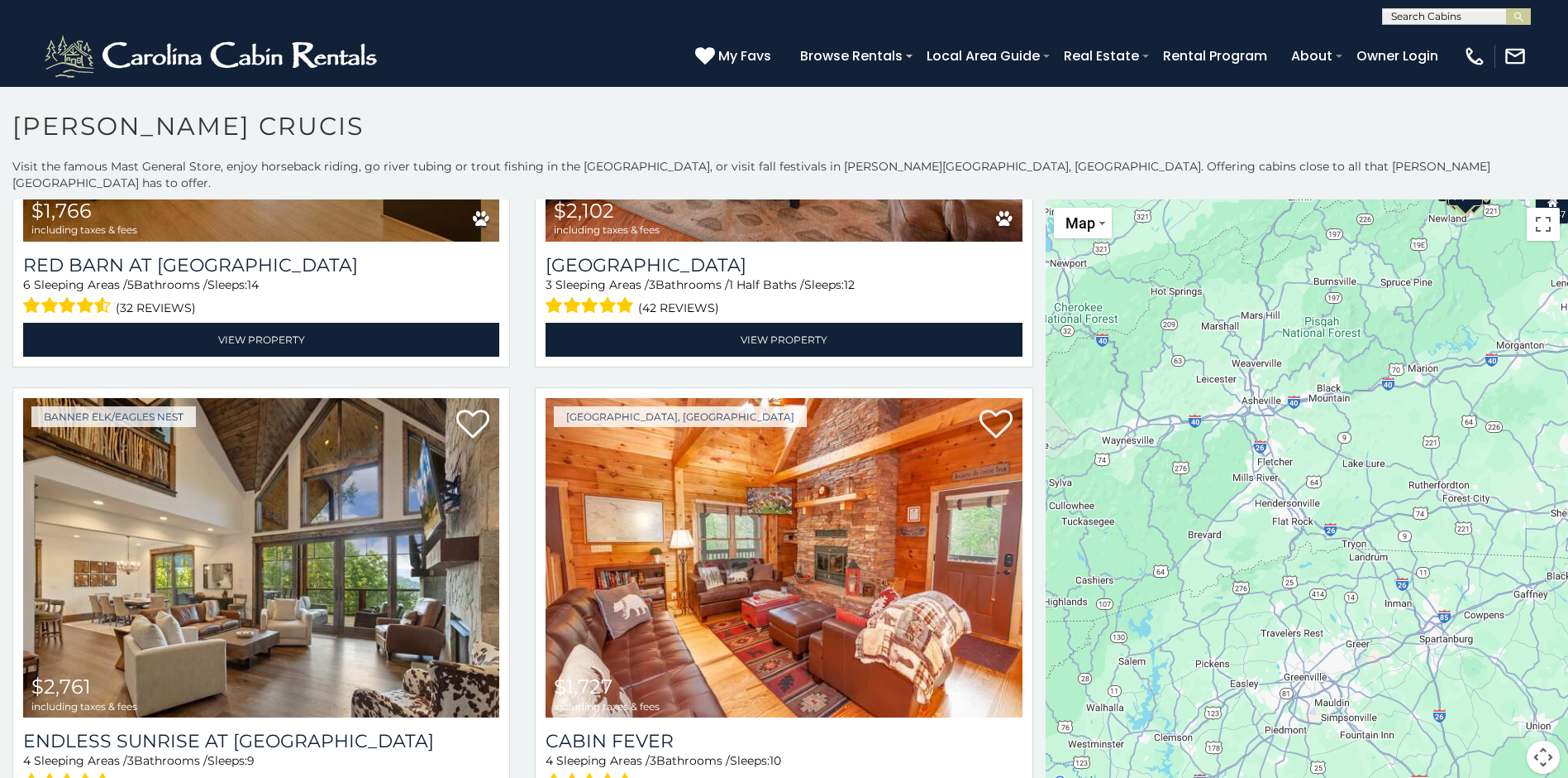
click at [1240, 372] on div "$2,247 $5,766 $4,146 $2,131 $2,782 $1,884 $2,397 $1,876 $2,533 $2,642 $2,098 $2…" at bounding box center [1308, 496] width 523 height 594
click at [1240, 370] on div "$2,247 $5,766 $4,146 $2,131 $2,782 $1,884 $2,397 $1,876 $2,533 $2,642 $2,098 $2…" at bounding box center [1308, 496] width 523 height 594
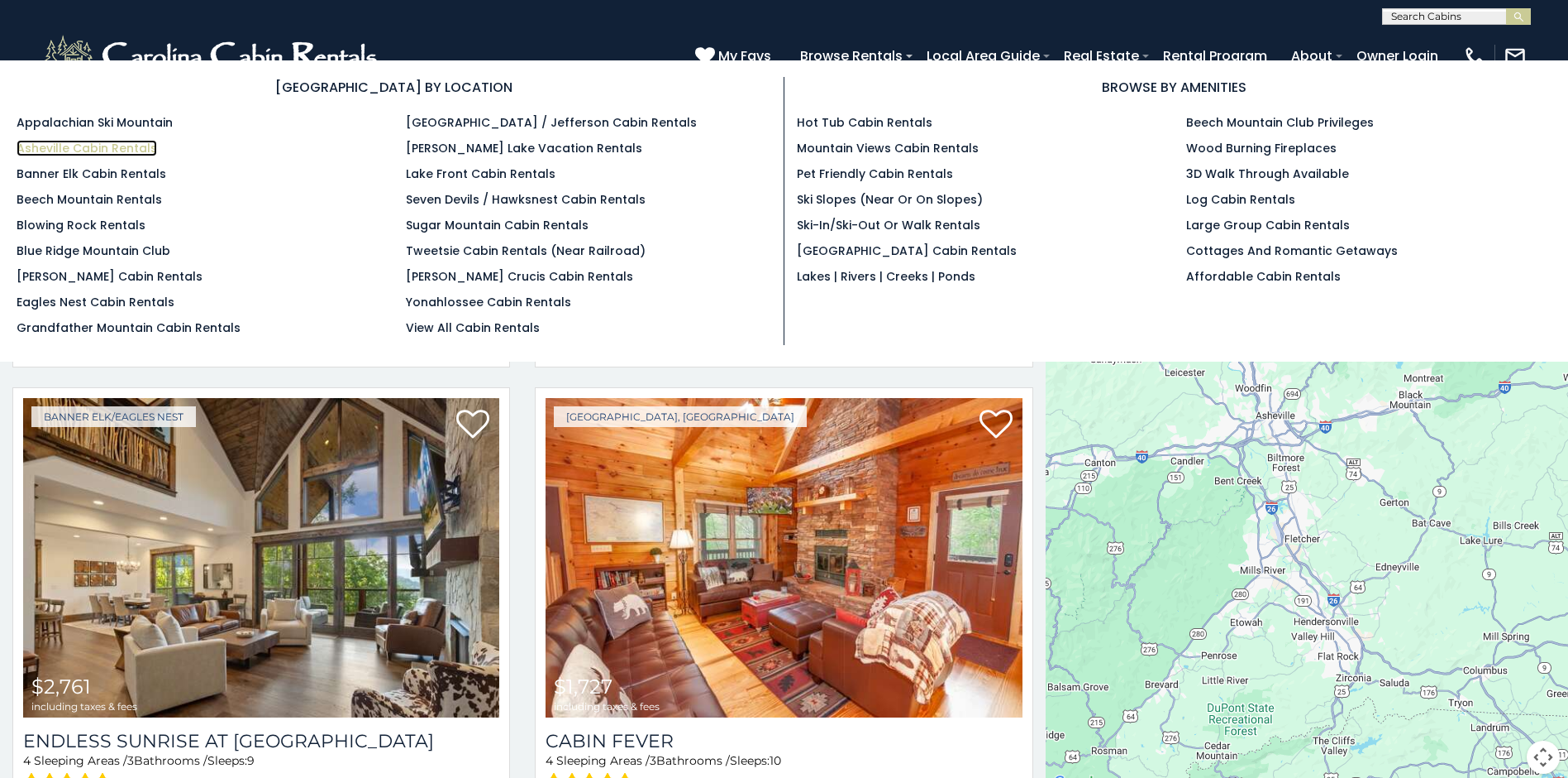
click at [119, 150] on link "Asheville Cabin Rentals" at bounding box center [87, 148] width 141 height 17
